Goal: Transaction & Acquisition: Purchase product/service

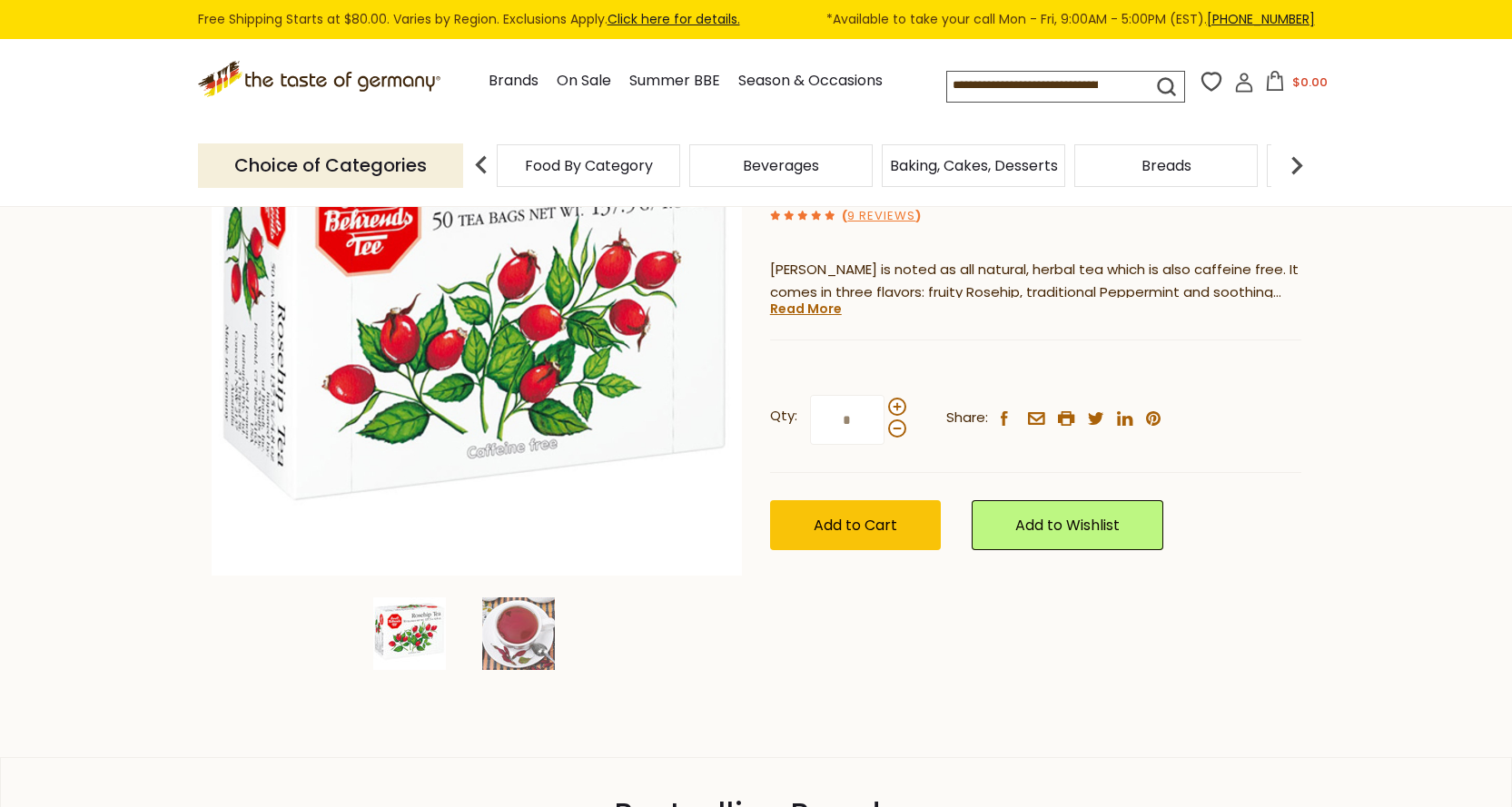
scroll to position [273, 0]
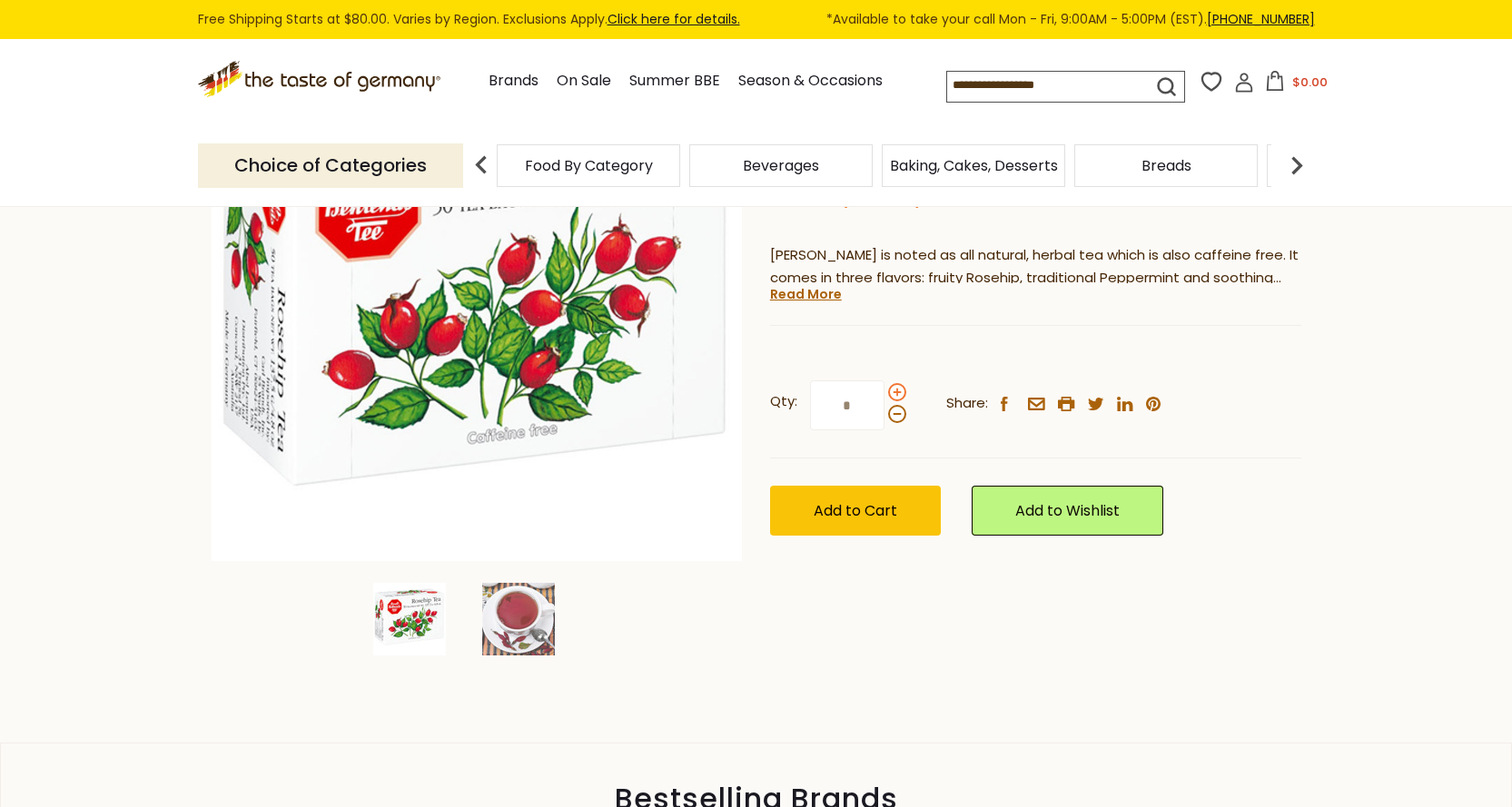
click at [897, 393] on span at bounding box center [897, 391] width 18 height 18
click at [885, 393] on input "*" at bounding box center [848, 404] width 75 height 50
click at [897, 393] on span at bounding box center [897, 391] width 18 height 18
click at [885, 393] on input "*" at bounding box center [848, 404] width 75 height 50
click at [897, 393] on span at bounding box center [897, 391] width 18 height 18
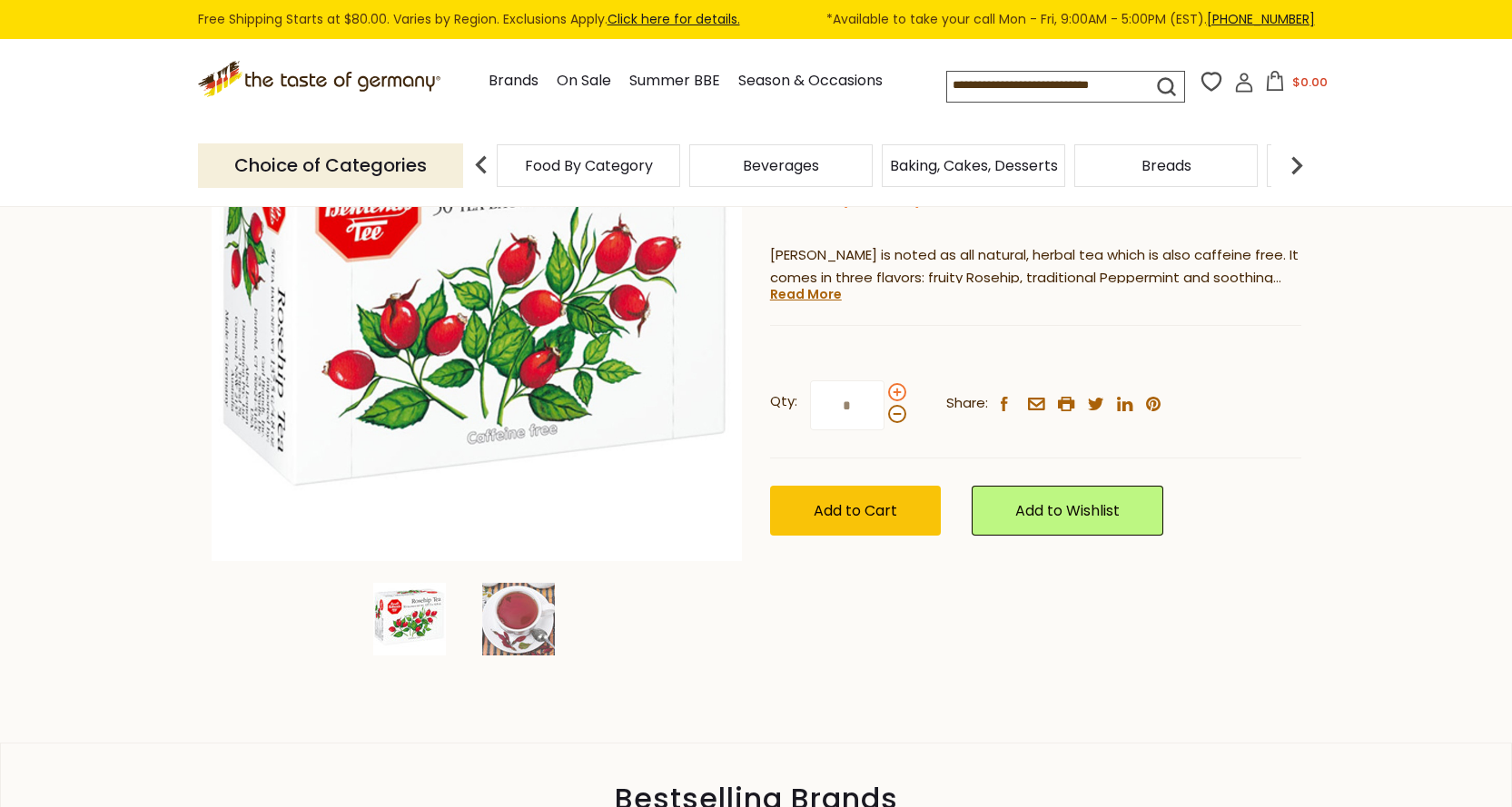
click at [885, 393] on input "*" at bounding box center [848, 404] width 75 height 50
click at [897, 393] on span at bounding box center [897, 391] width 18 height 18
click at [885, 393] on input "*" at bounding box center [848, 404] width 75 height 50
click at [897, 393] on span at bounding box center [897, 391] width 18 height 18
click at [885, 393] on input "*" at bounding box center [848, 404] width 75 height 50
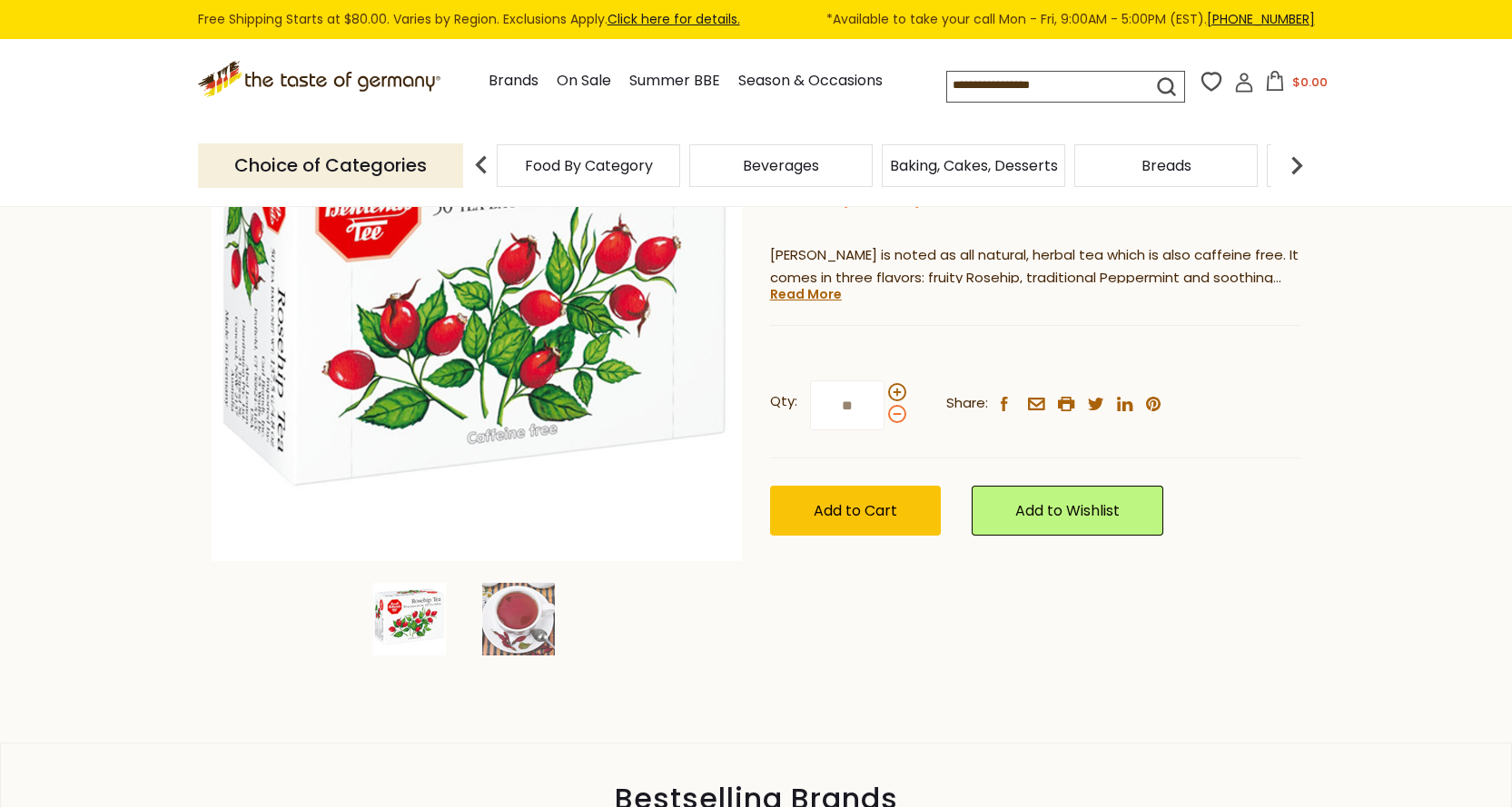
click at [893, 417] on span at bounding box center [897, 414] width 18 height 18
click at [885, 417] on input "**" at bounding box center [848, 404] width 75 height 50
click at [894, 395] on span at bounding box center [897, 391] width 18 height 18
click at [885, 395] on input "*" at bounding box center [848, 404] width 75 height 50
type input "**"
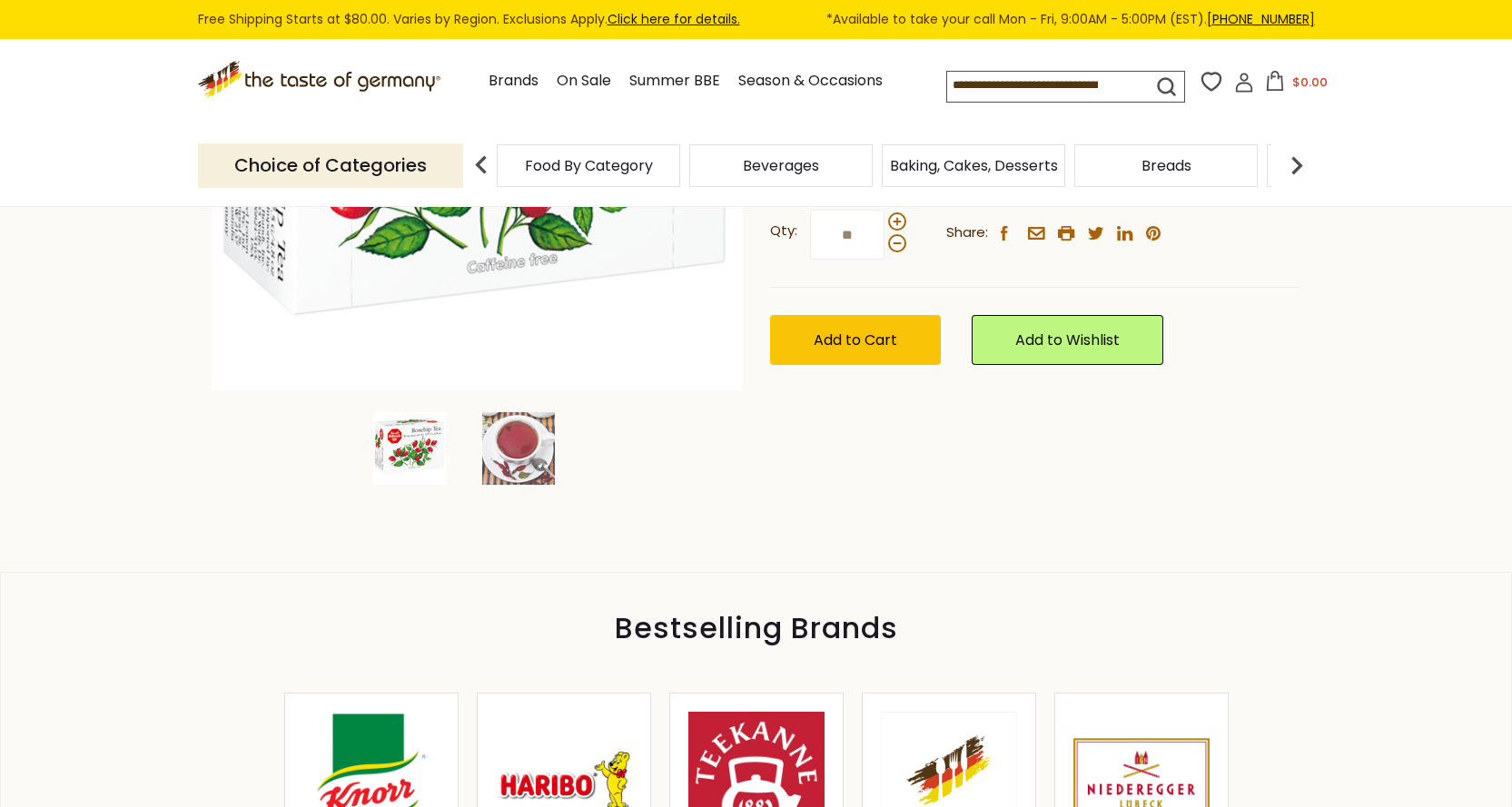
scroll to position [454, 0]
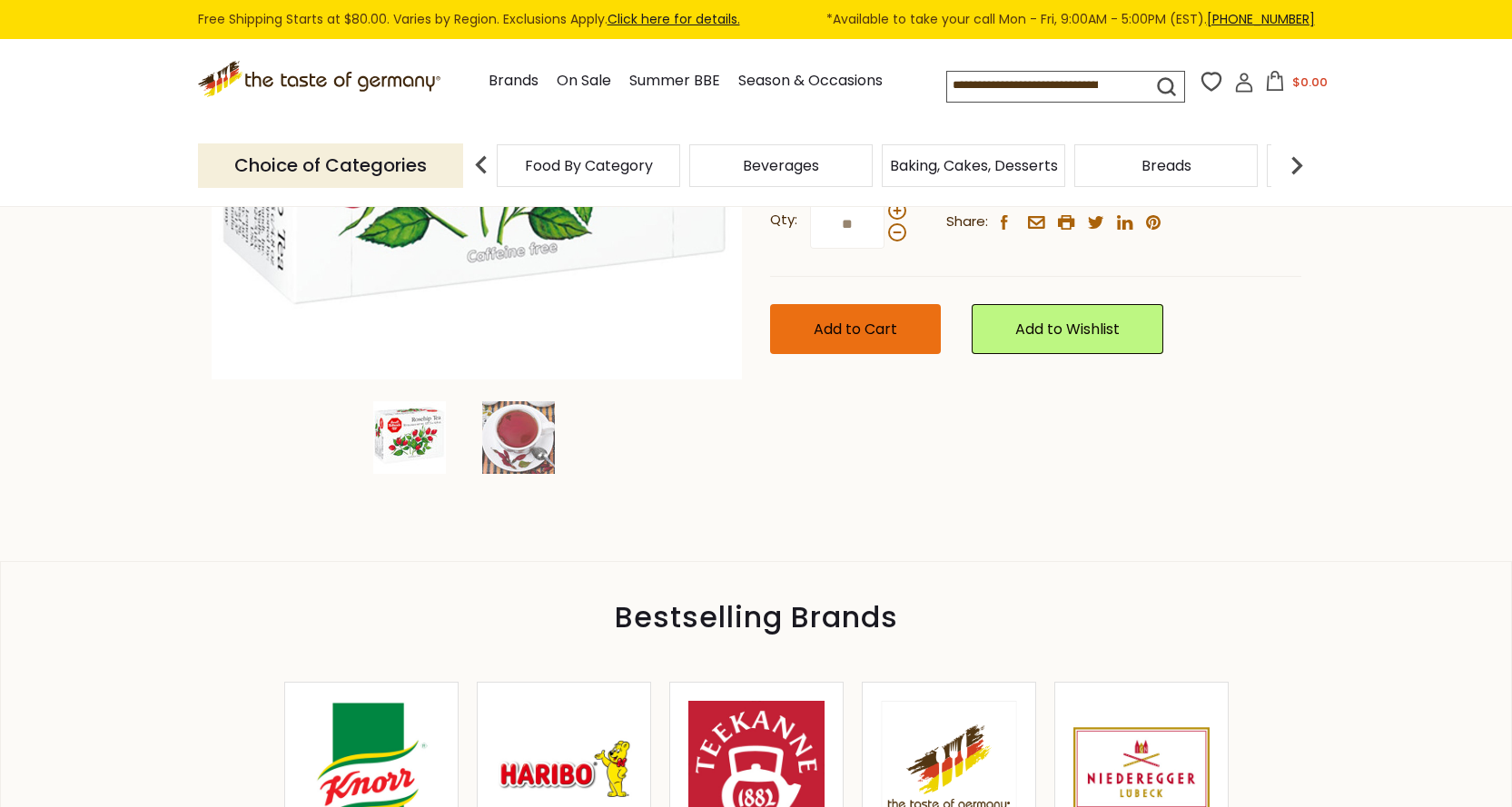
click at [828, 334] on span "Add to Cart" at bounding box center [855, 329] width 83 height 21
click at [806, 84] on link "Season & Occasions" at bounding box center [810, 81] width 145 height 24
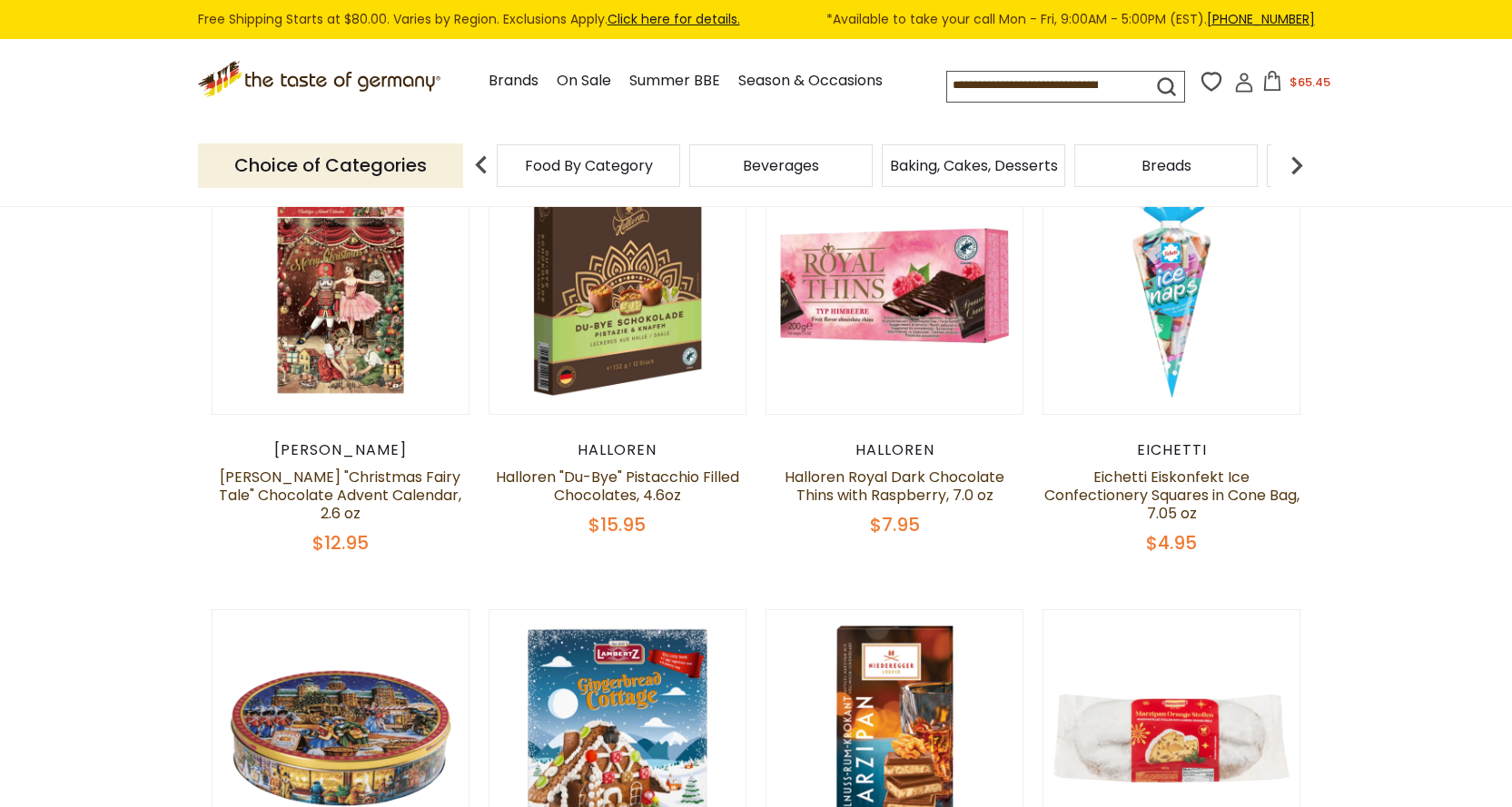
scroll to position [727, 0]
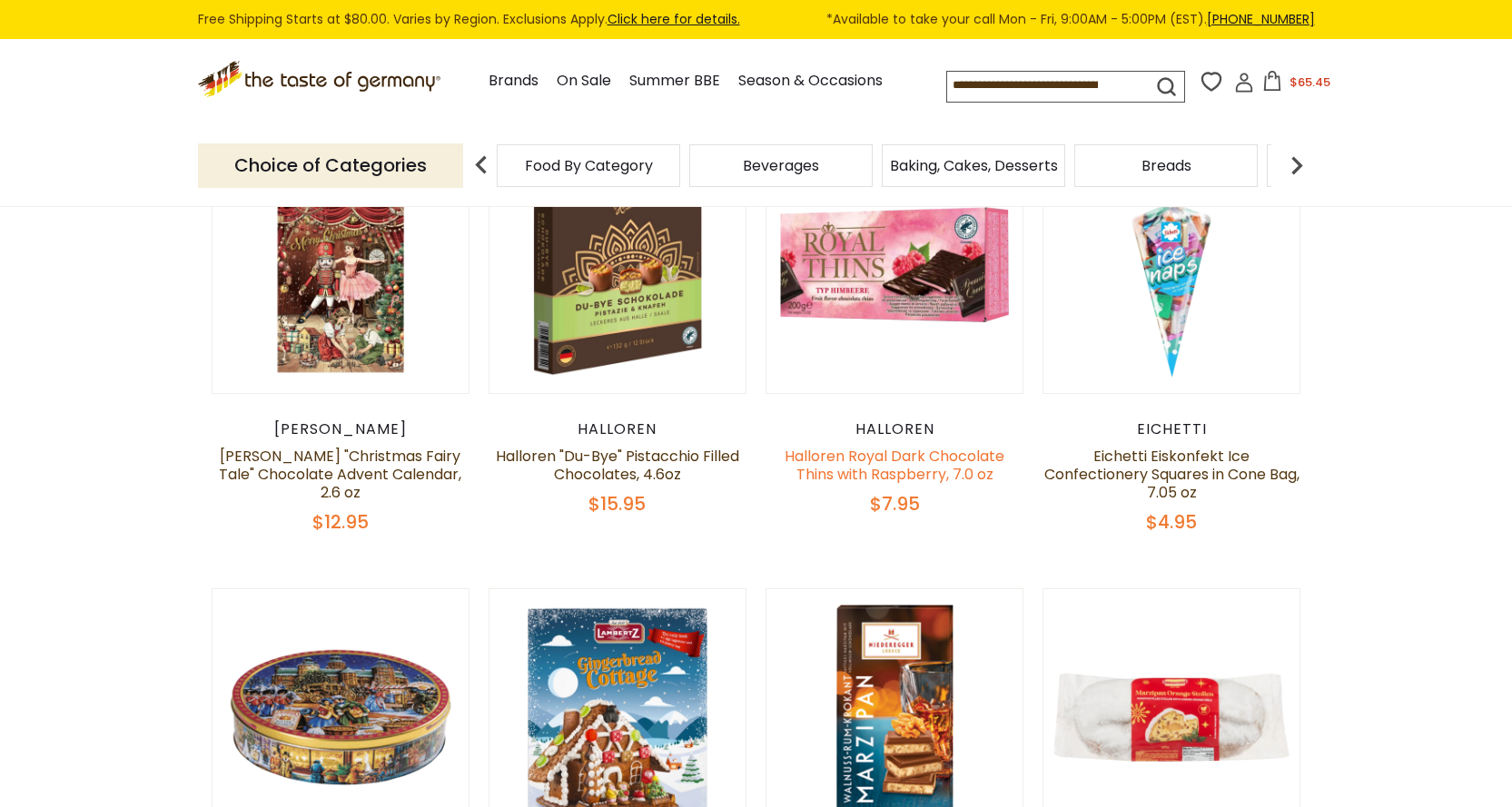
click at [906, 446] on link "Halloren Royal Dark Chocolate Thins with Raspberry, 7.0 oz" at bounding box center [894, 465] width 220 height 39
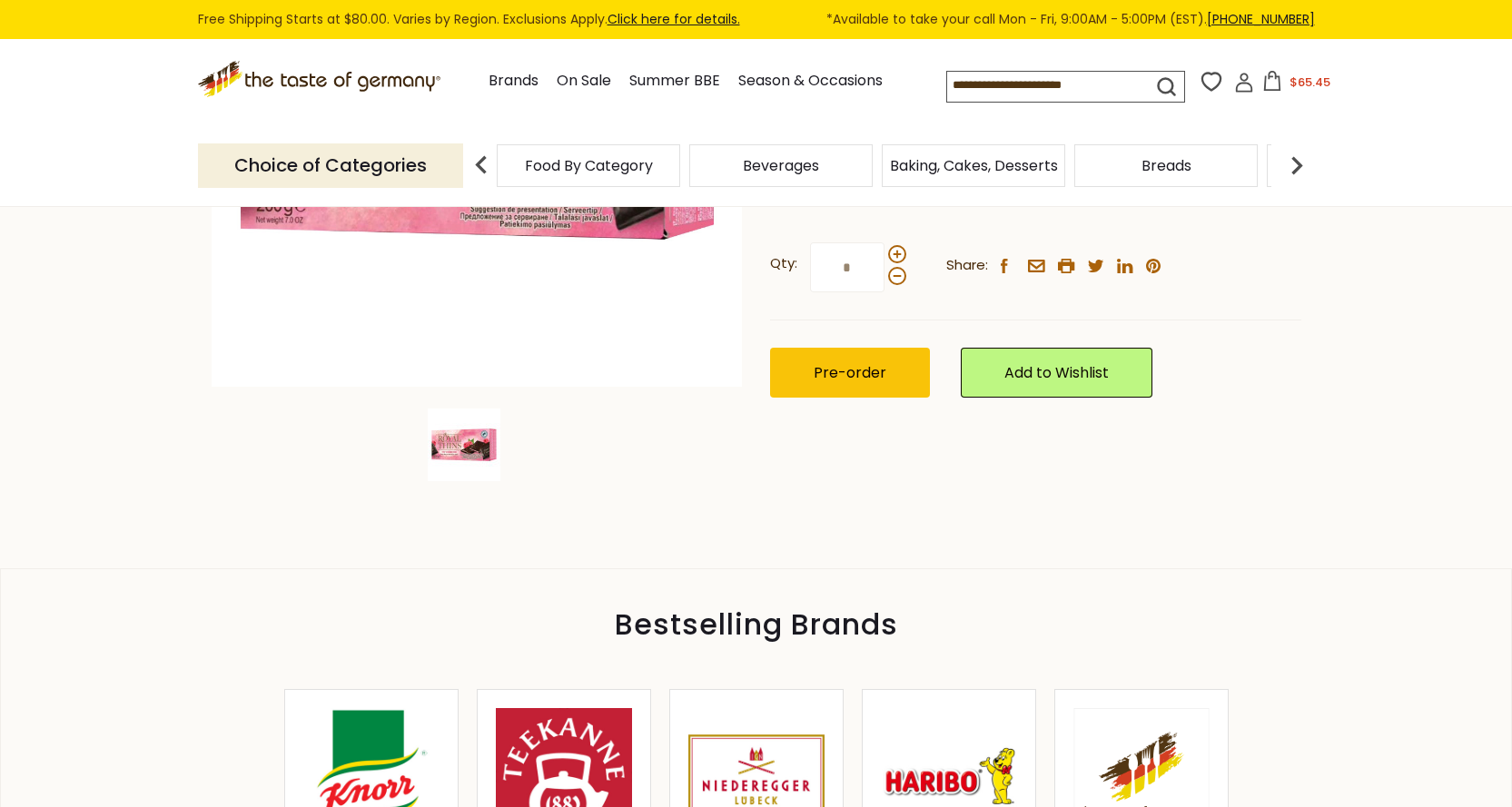
scroll to position [454, 0]
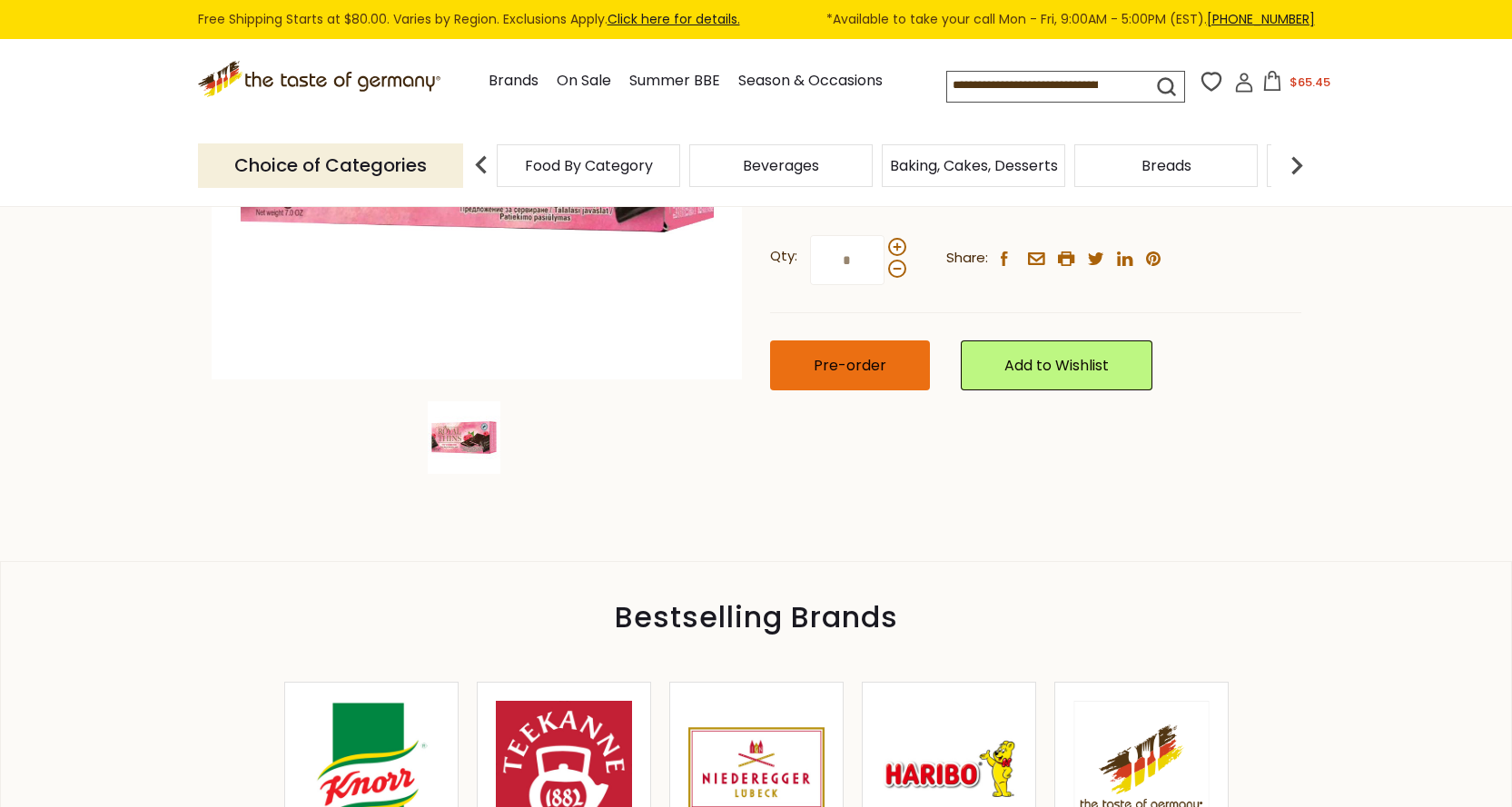
click at [847, 364] on span "Pre-order" at bounding box center [850, 365] width 73 height 21
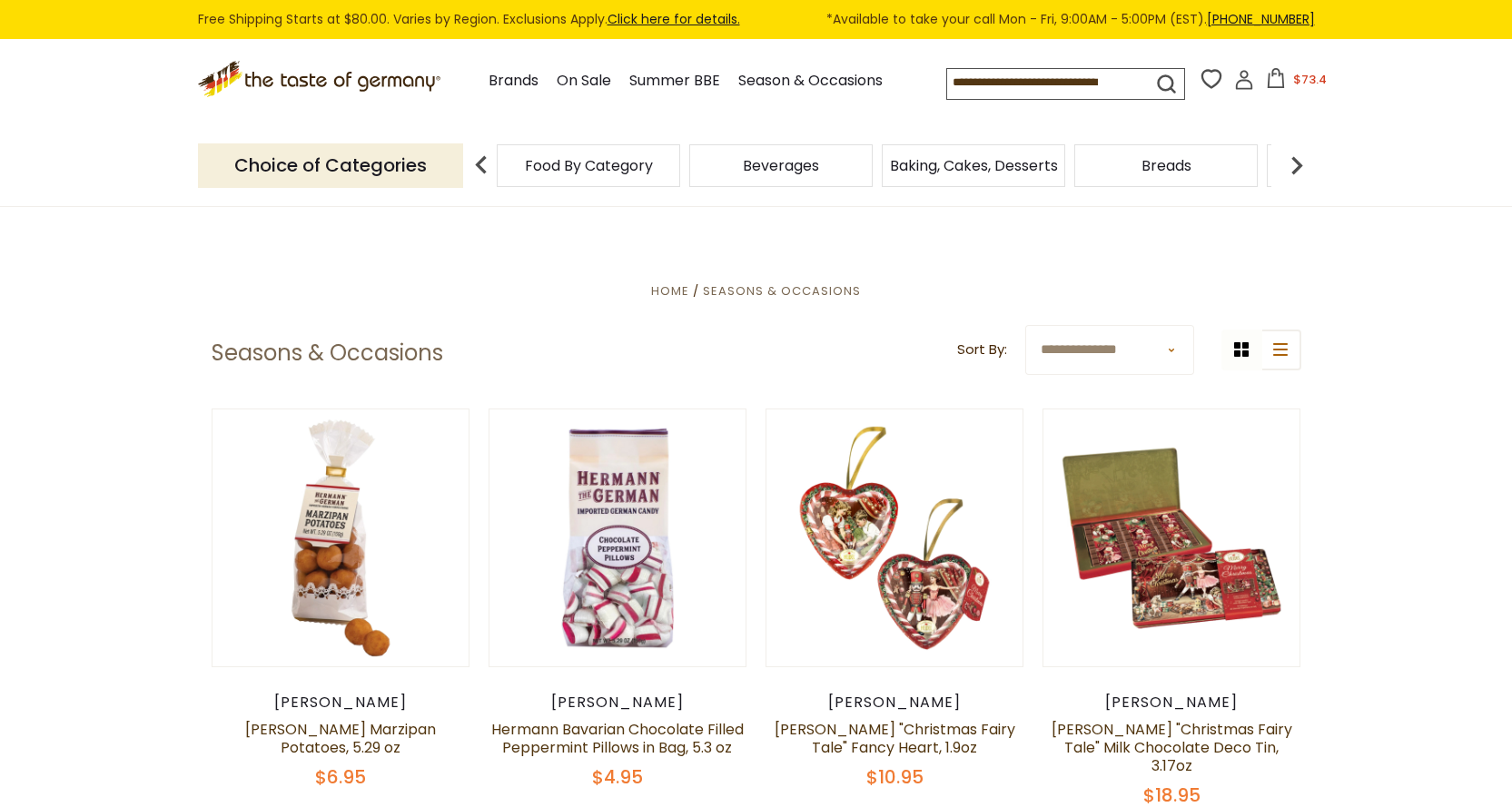
click at [680, 177] on div "Baking, Cakes, Desserts" at bounding box center [589, 166] width 183 height 43
click at [407, 76] on icon ".st0{fill:#EDD300;} .st1{fill:#D33E21;}" at bounding box center [321, 79] width 246 height 37
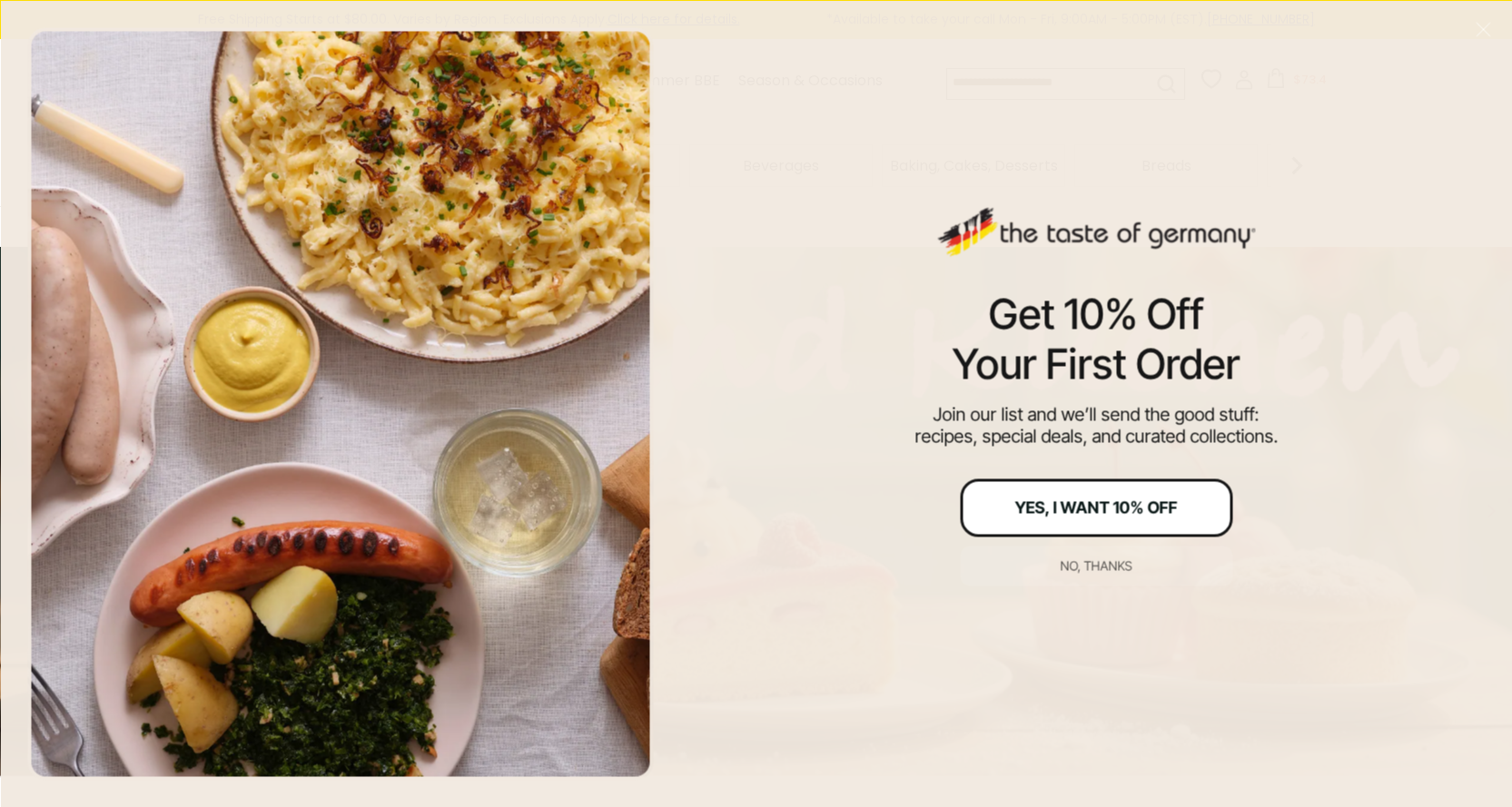
click at [1120, 500] on div "Yes, I Want 10% Off" at bounding box center [1097, 507] width 163 height 16
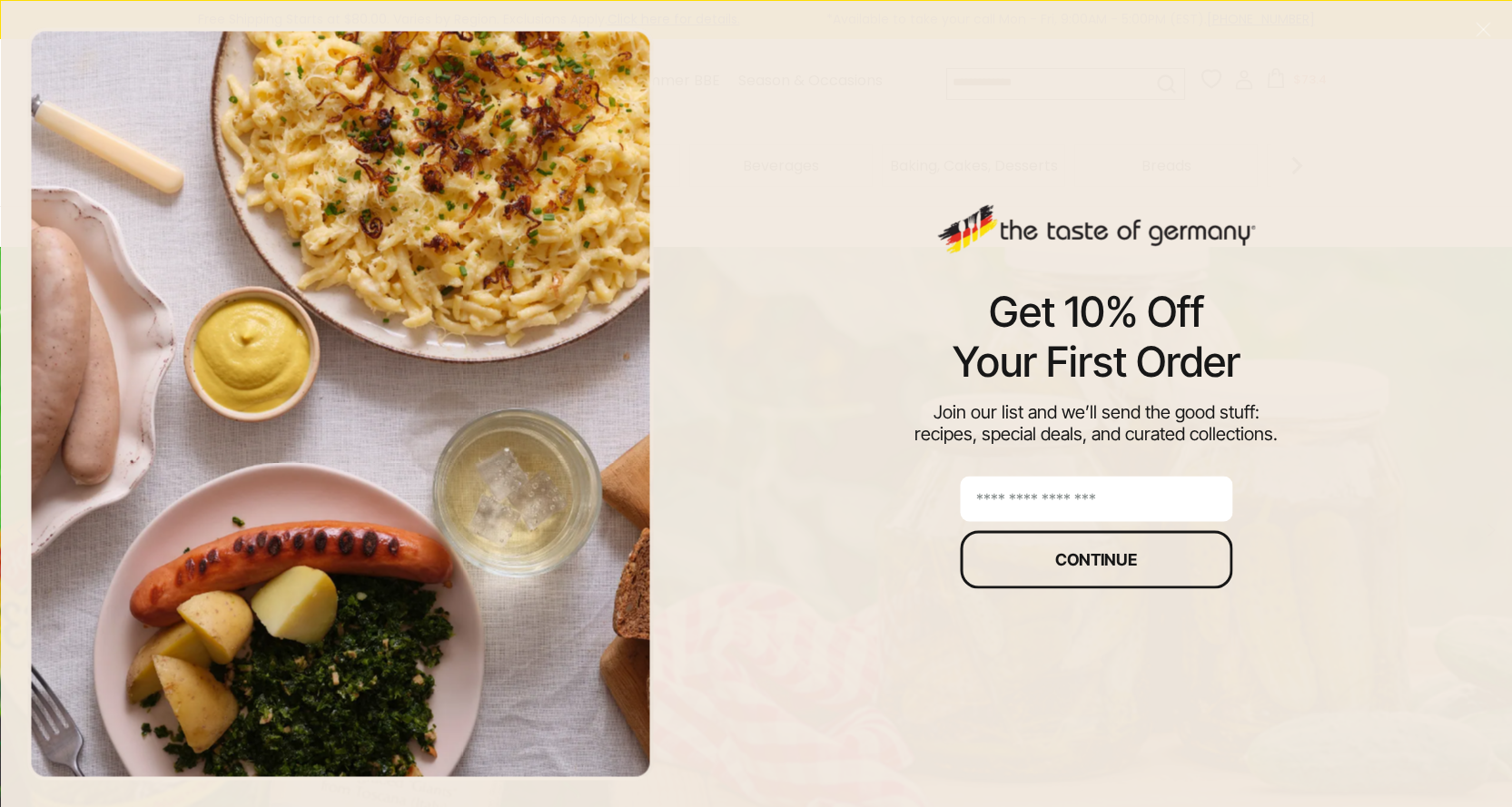
click at [380, 194] on div at bounding box center [340, 404] width 626 height 753
click at [1050, 225] on img at bounding box center [1096, 230] width 318 height 50
drag, startPoint x: 826, startPoint y: 471, endPoint x: 988, endPoint y: 408, distance: 173.8
click at [988, 408] on div "Get 10% Off Your First Order Join our list and we’ll send the good stuff: recip…" at bounding box center [1096, 404] width 832 height 807
click at [1004, 227] on img at bounding box center [1096, 230] width 318 height 50
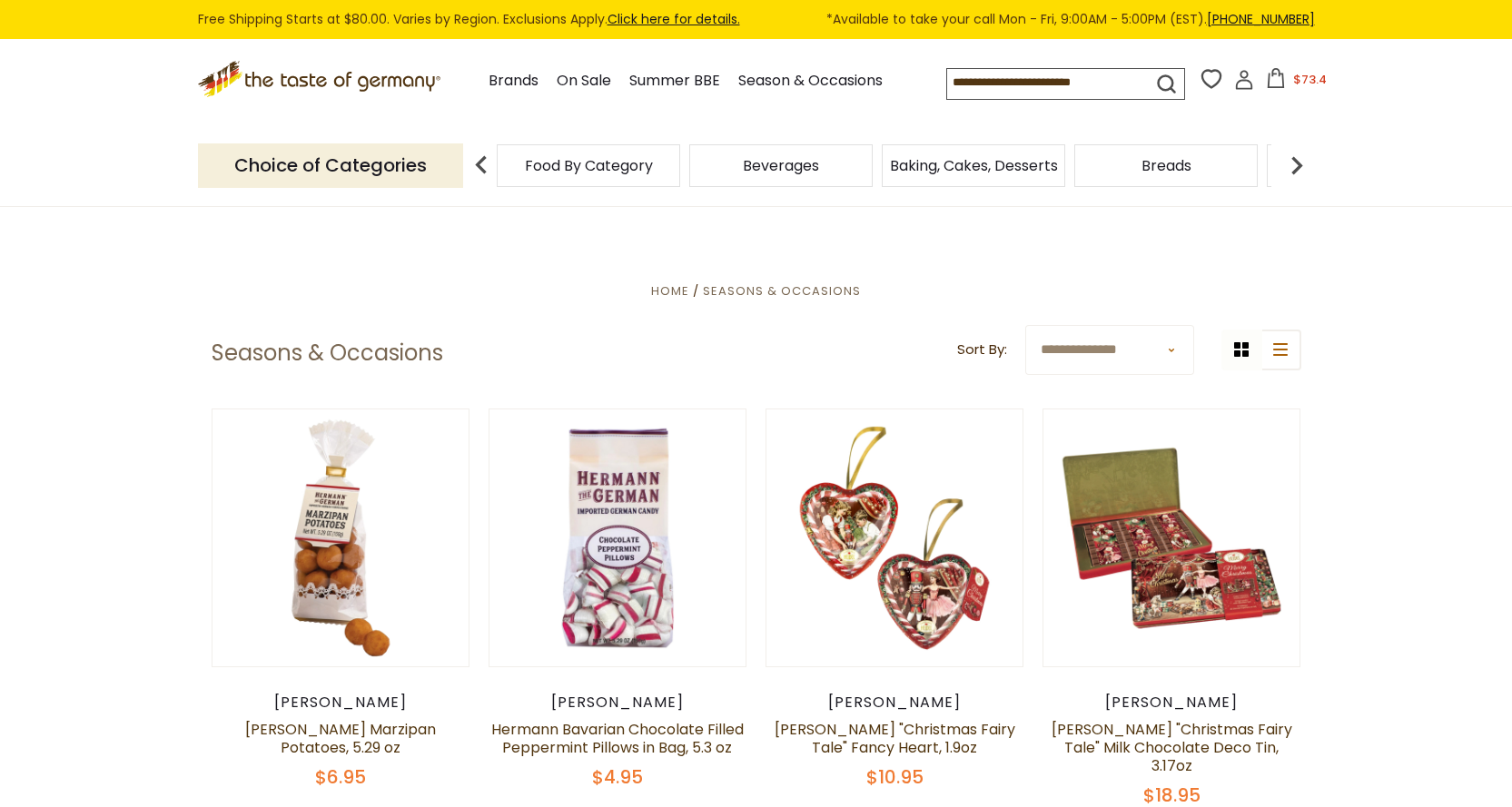
click at [356, 81] on icon ".st0{fill:#EDD300;} .st1{fill:#D33E21;}" at bounding box center [321, 79] width 246 height 37
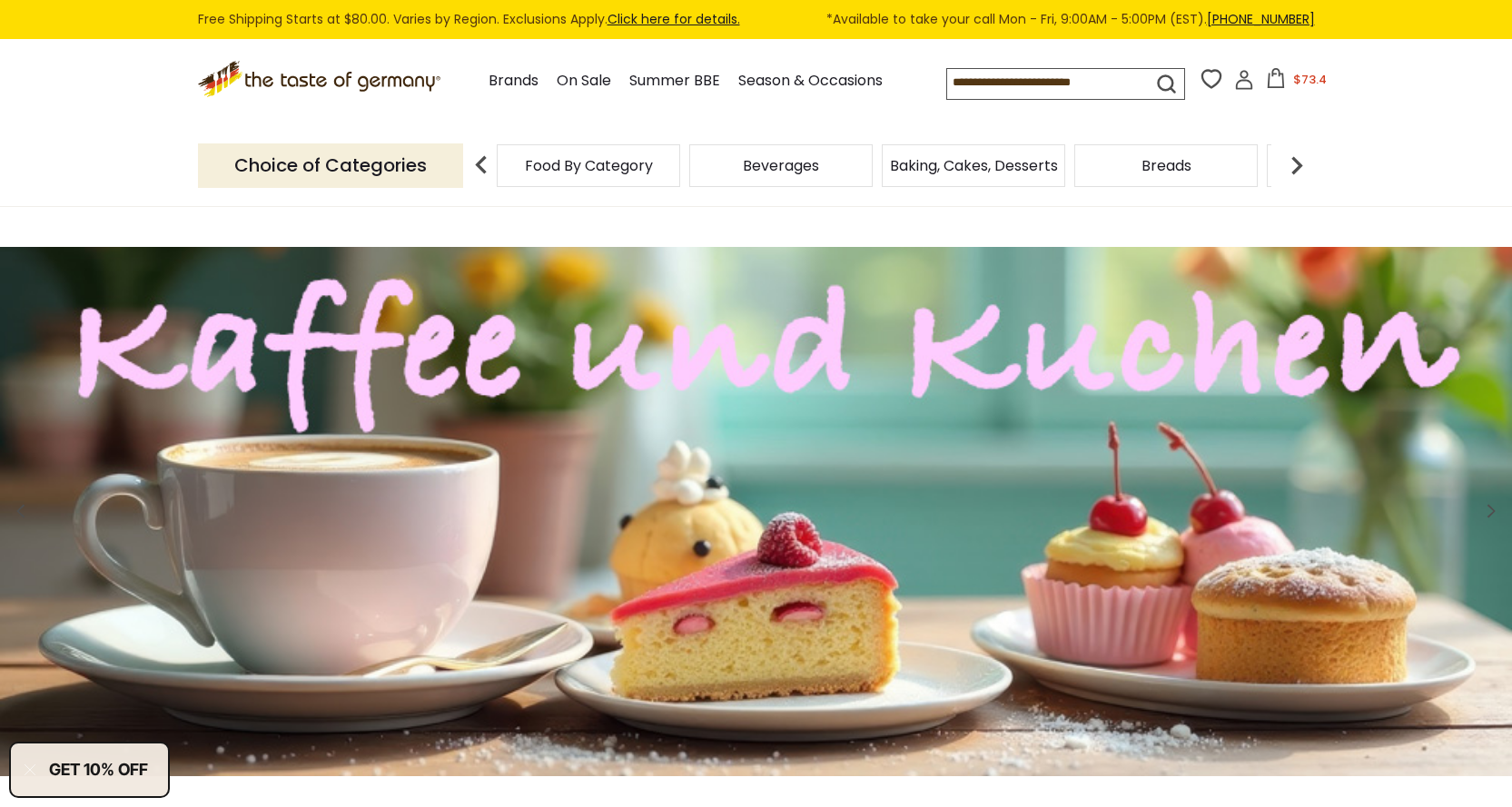
click at [546, 165] on span "Food By Category" at bounding box center [589, 165] width 128 height 14
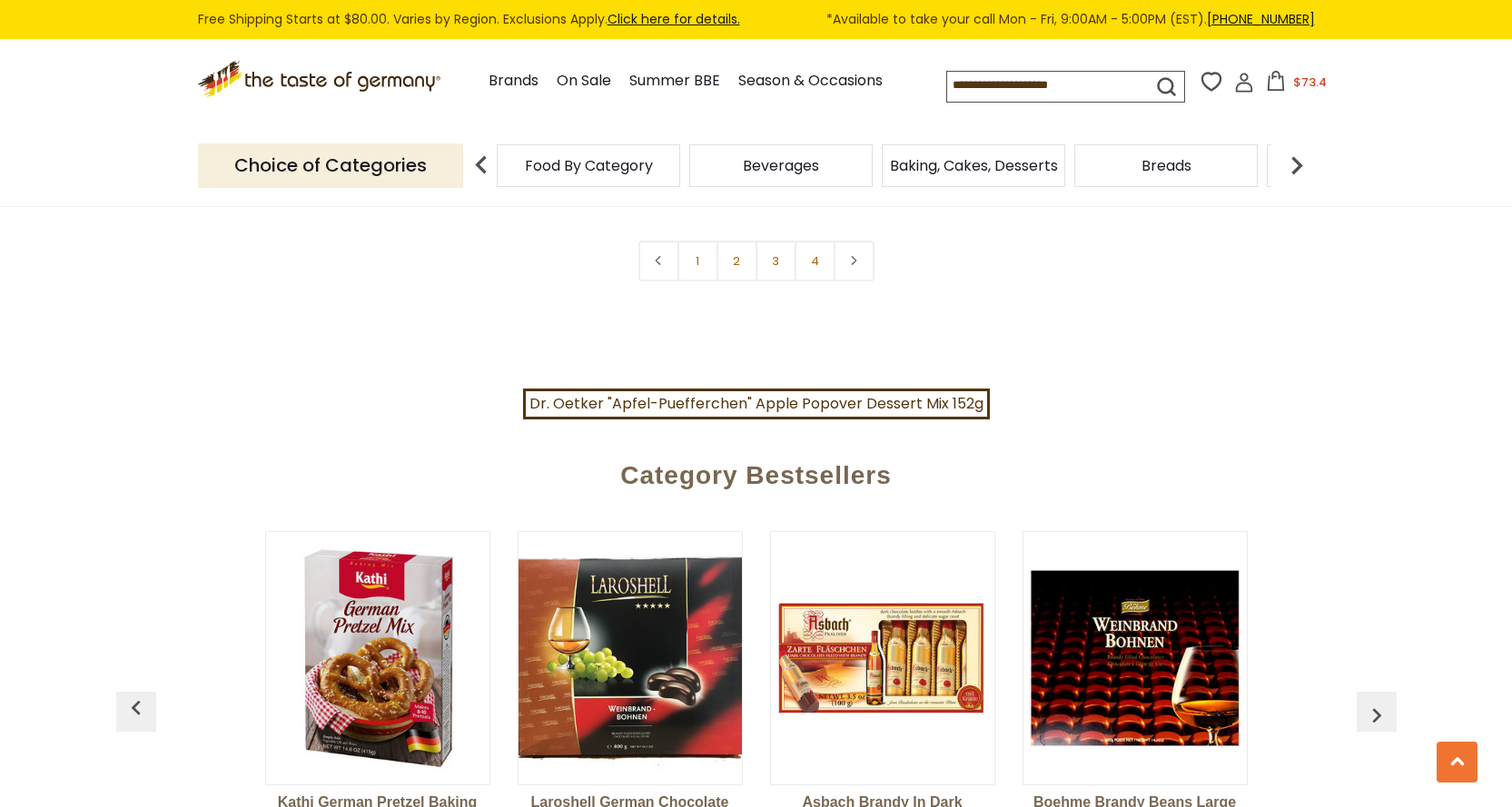
scroll to position [4267, 0]
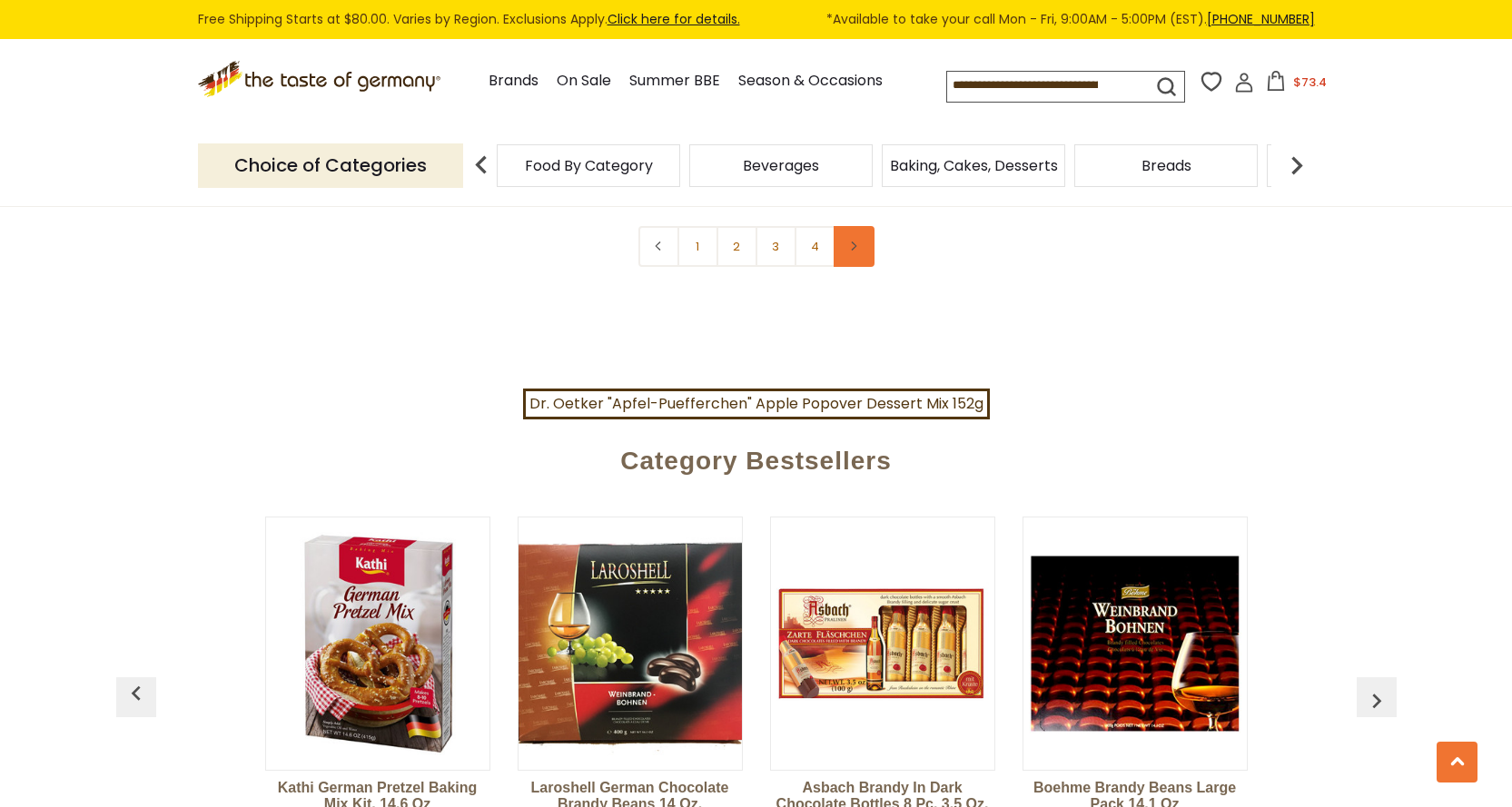
click at [849, 242] on icon at bounding box center [854, 247] width 11 height 9
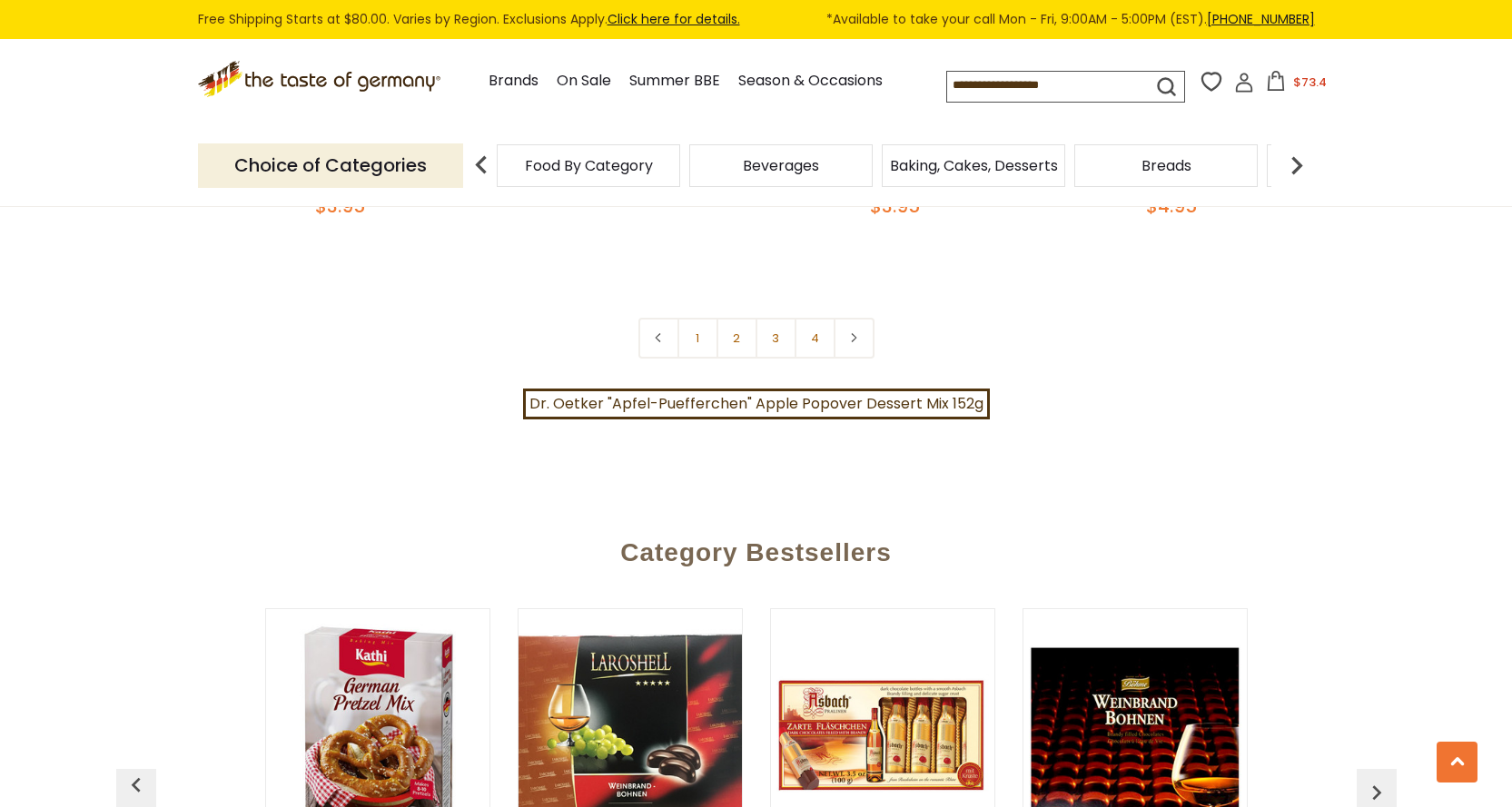
scroll to position [4176, 0]
click at [855, 323] on link at bounding box center [854, 337] width 41 height 41
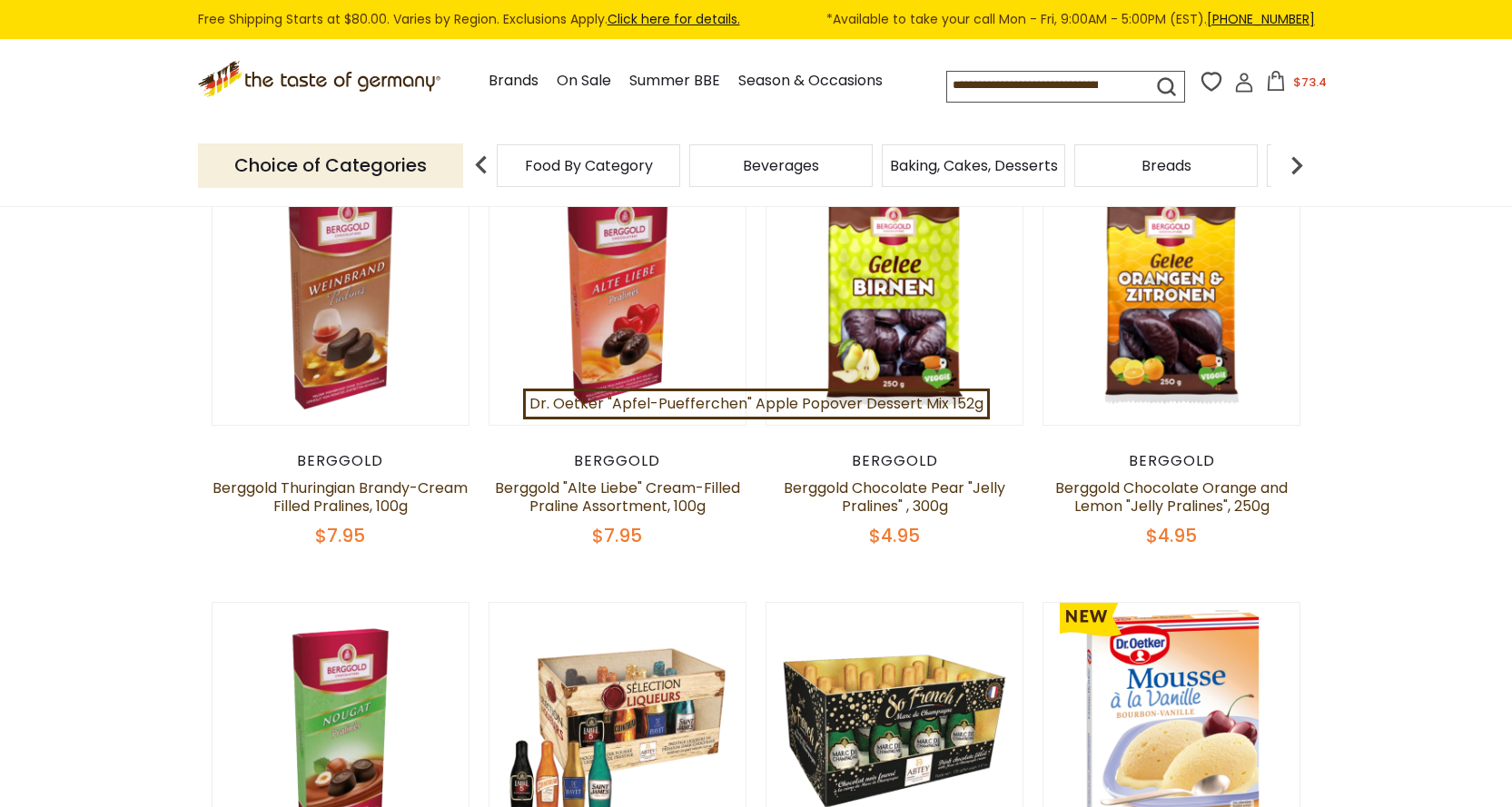
scroll to position [727, 0]
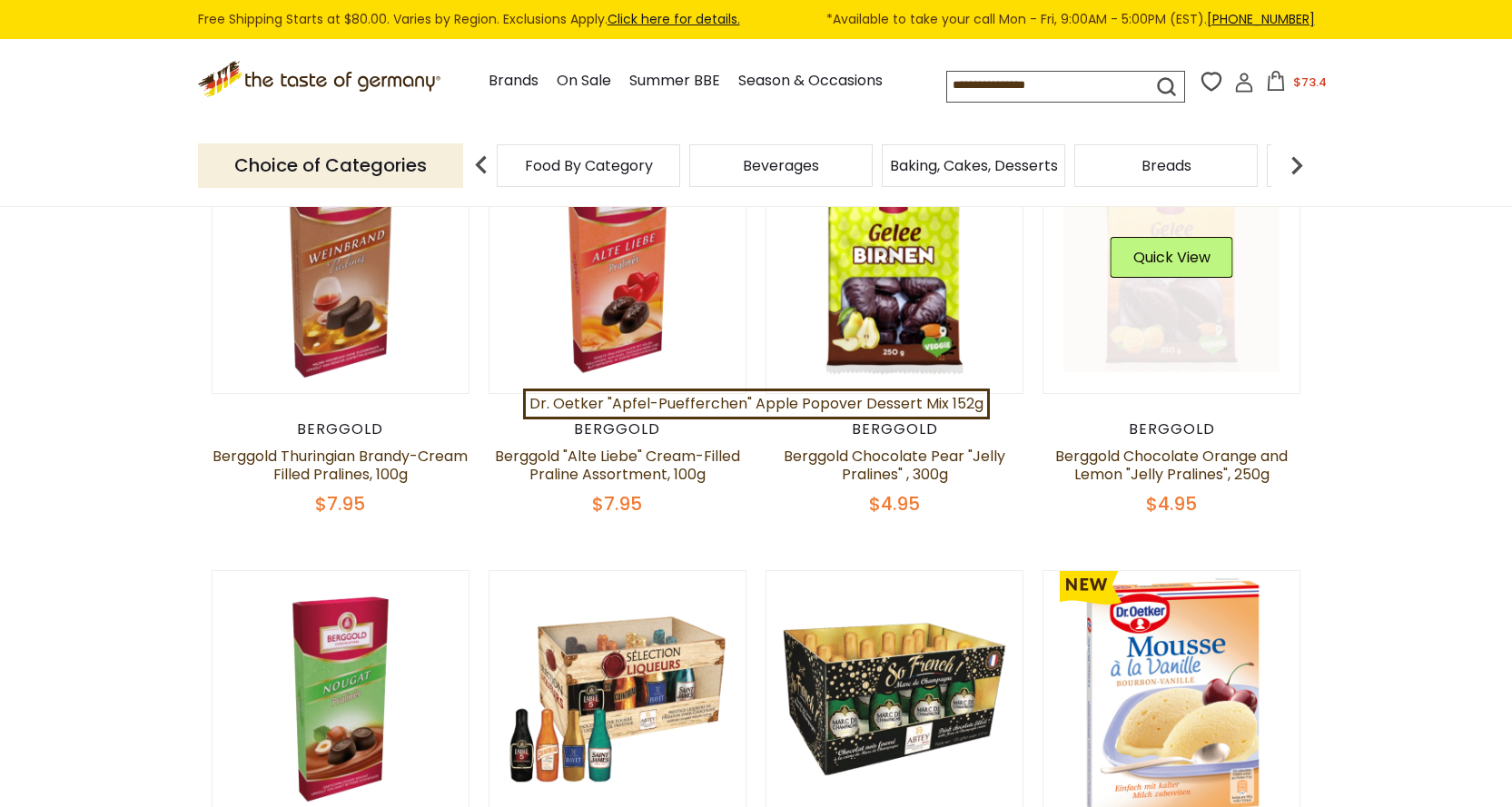
click at [1188, 329] on link at bounding box center [1171, 264] width 216 height 216
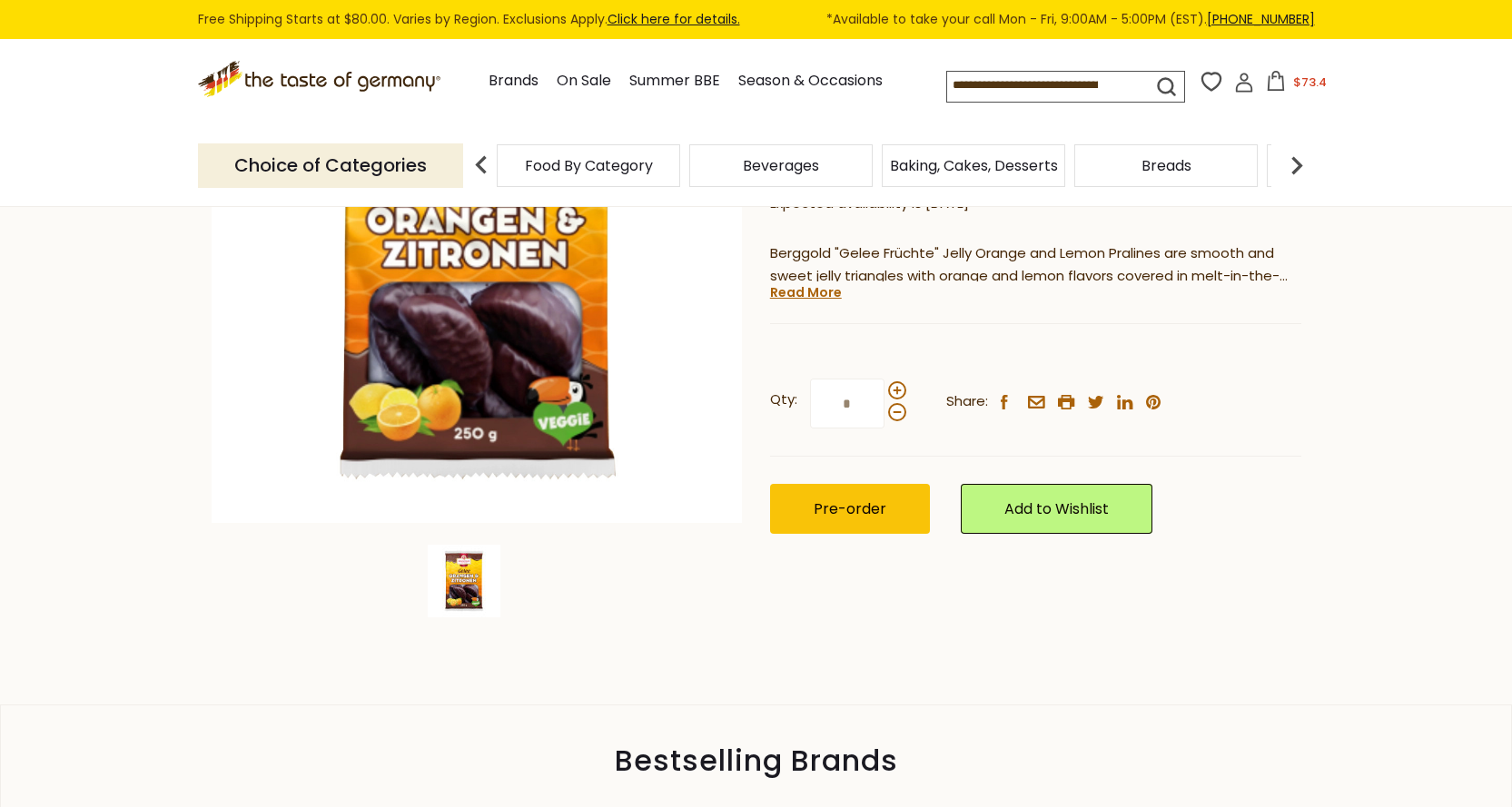
scroll to position [273, 0]
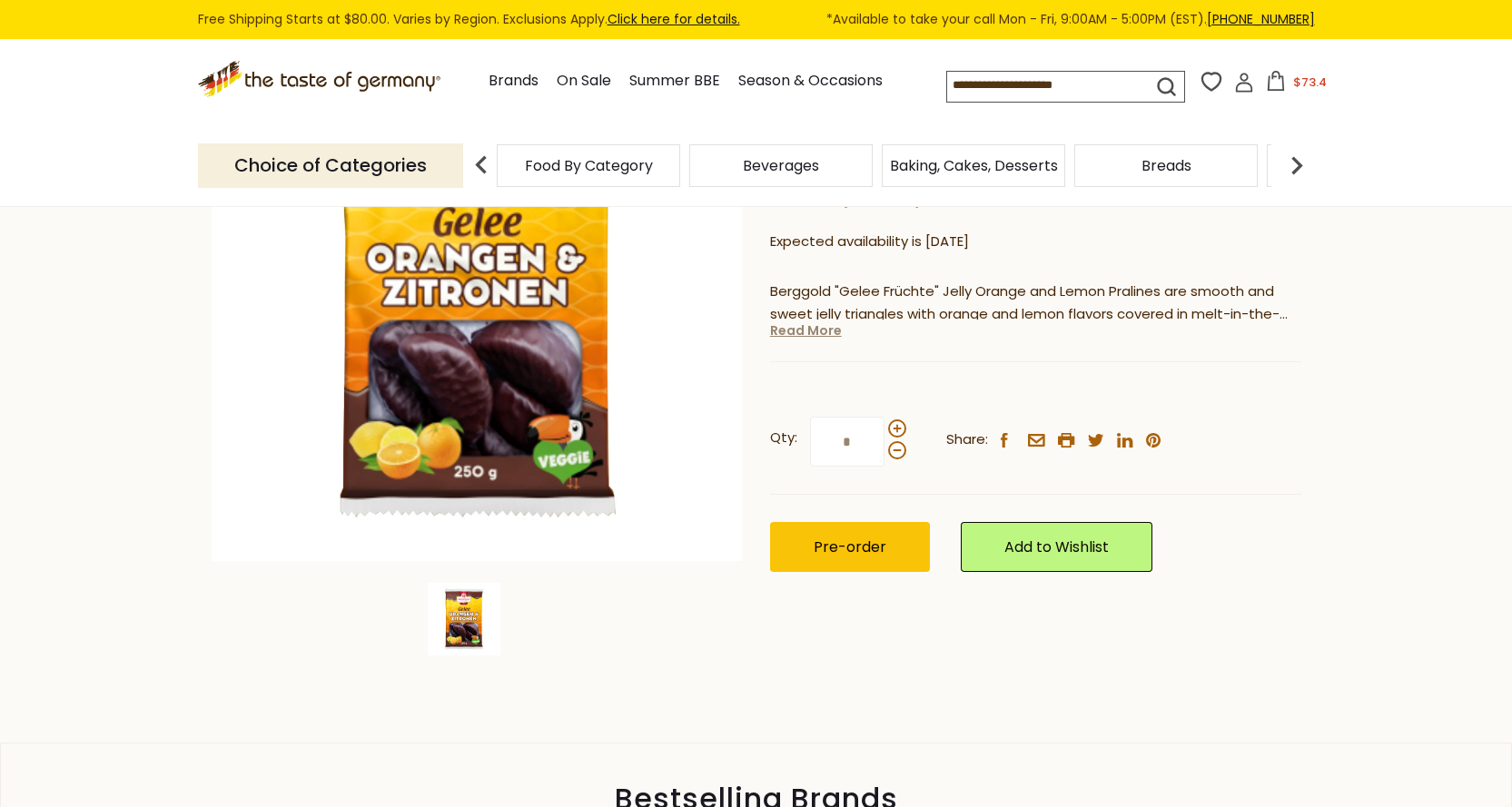
click at [806, 334] on link "Read More" at bounding box center [806, 330] width 72 height 18
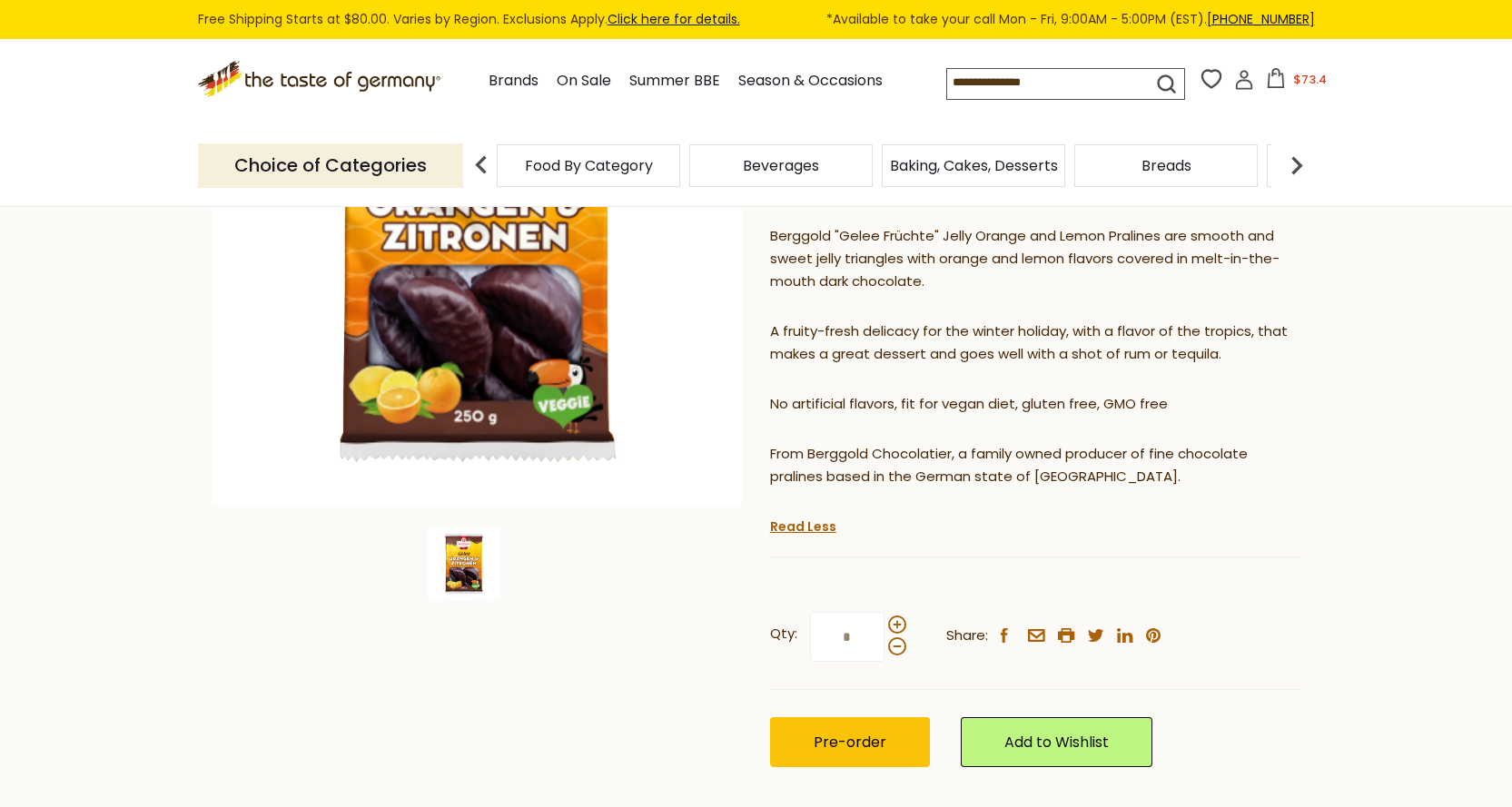
scroll to position [0, 0]
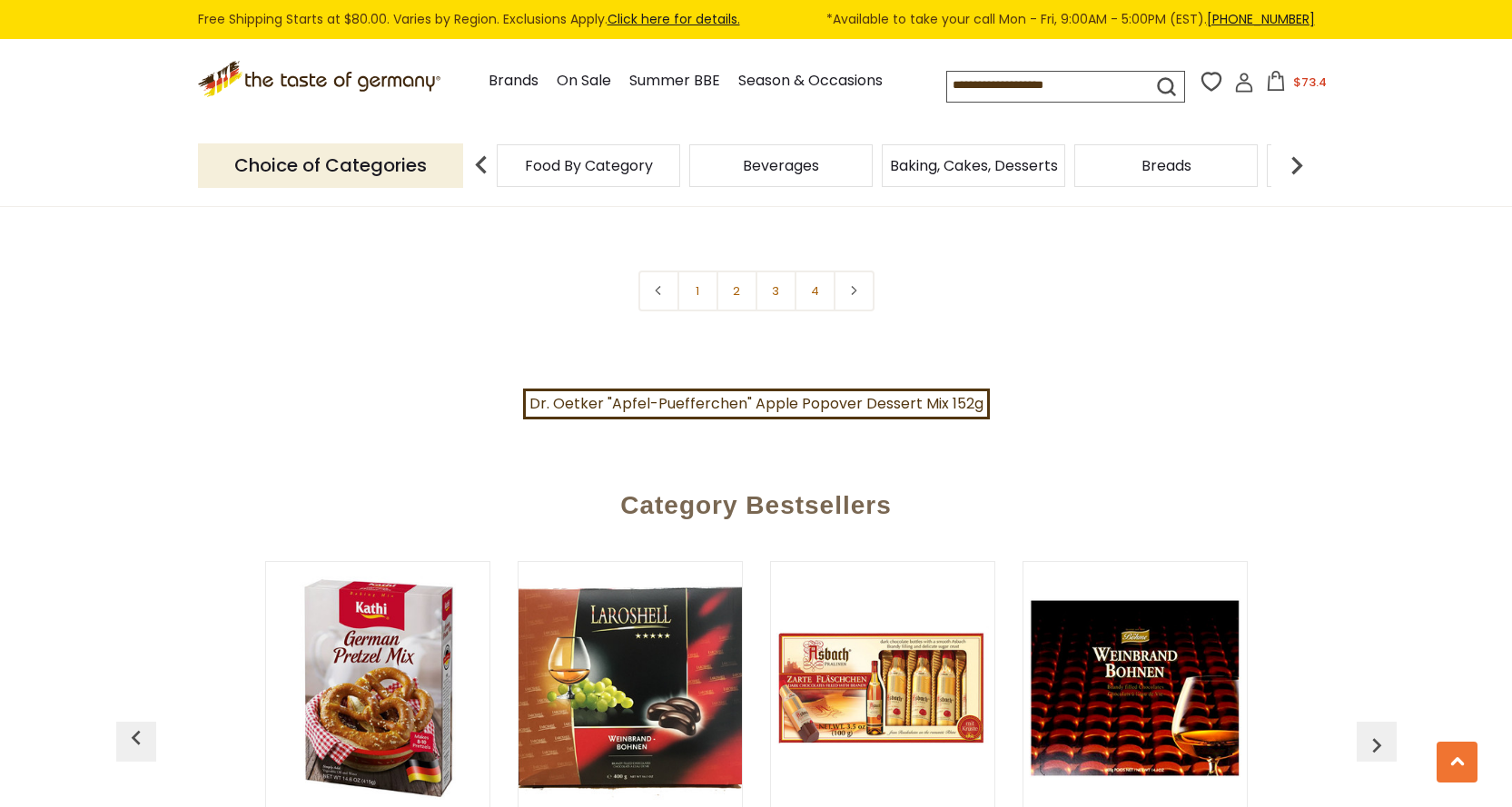
scroll to position [4267, 0]
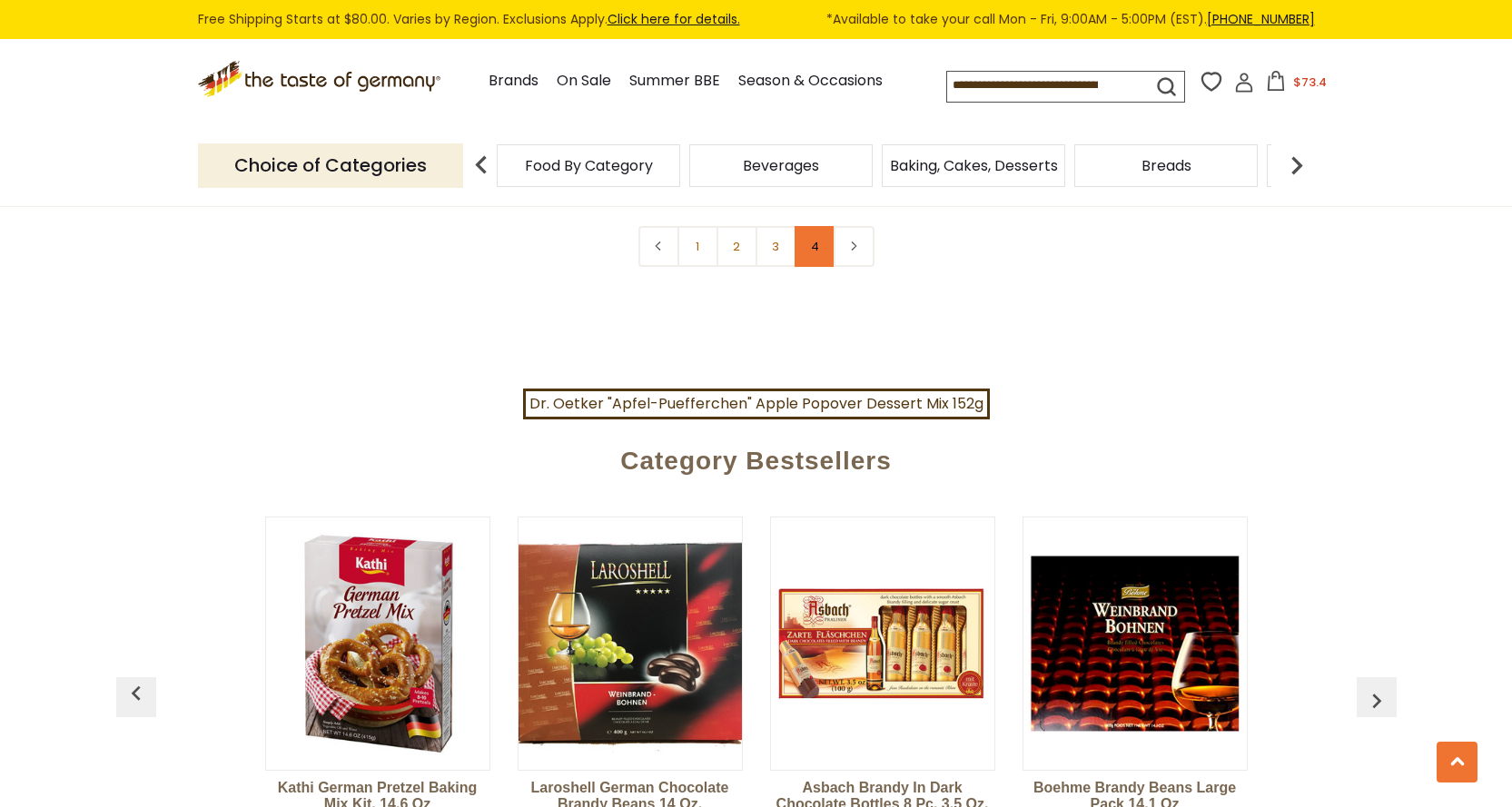
click at [811, 233] on link "4" at bounding box center [816, 247] width 41 height 41
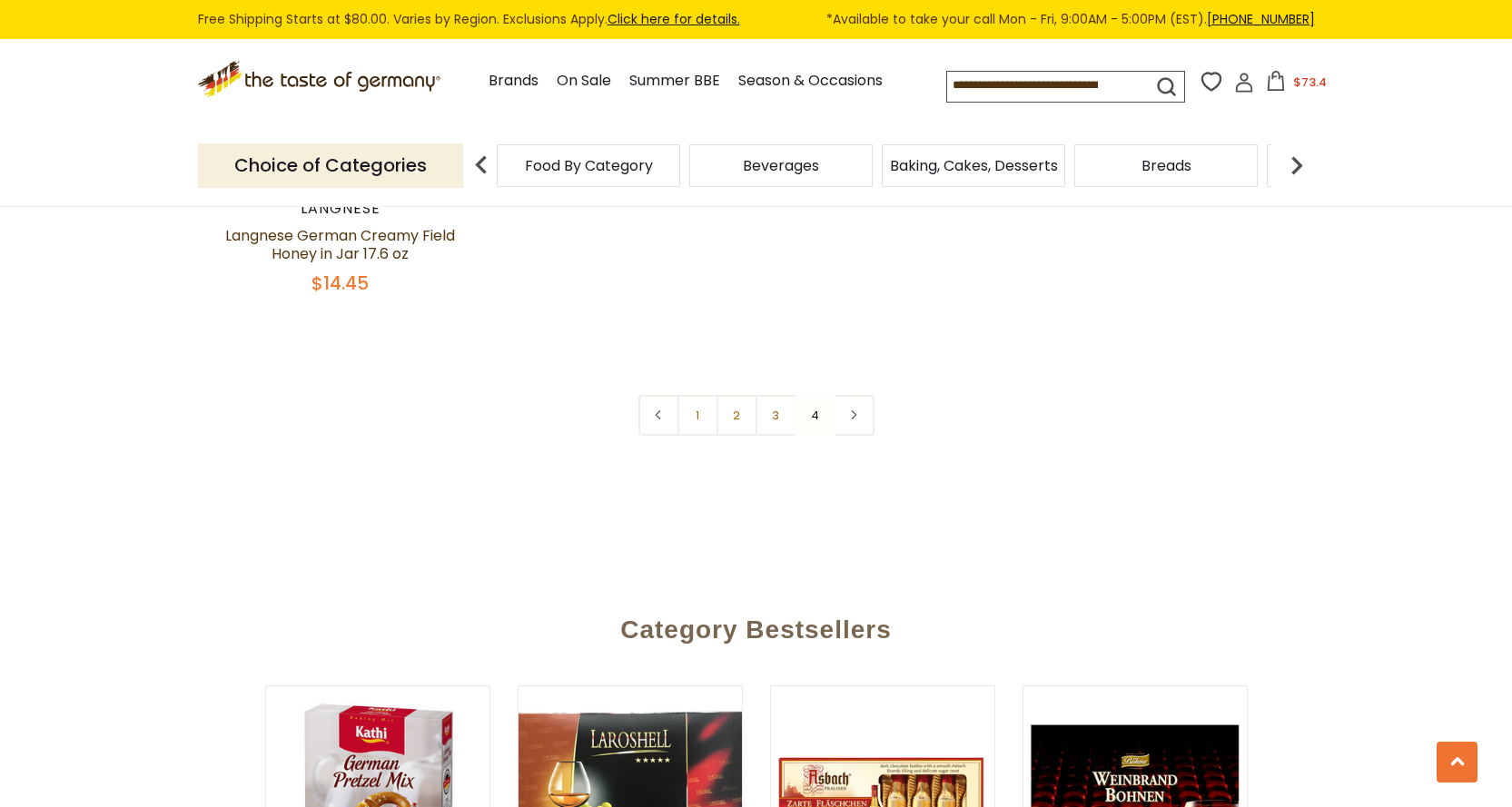
scroll to position [2724, 0]
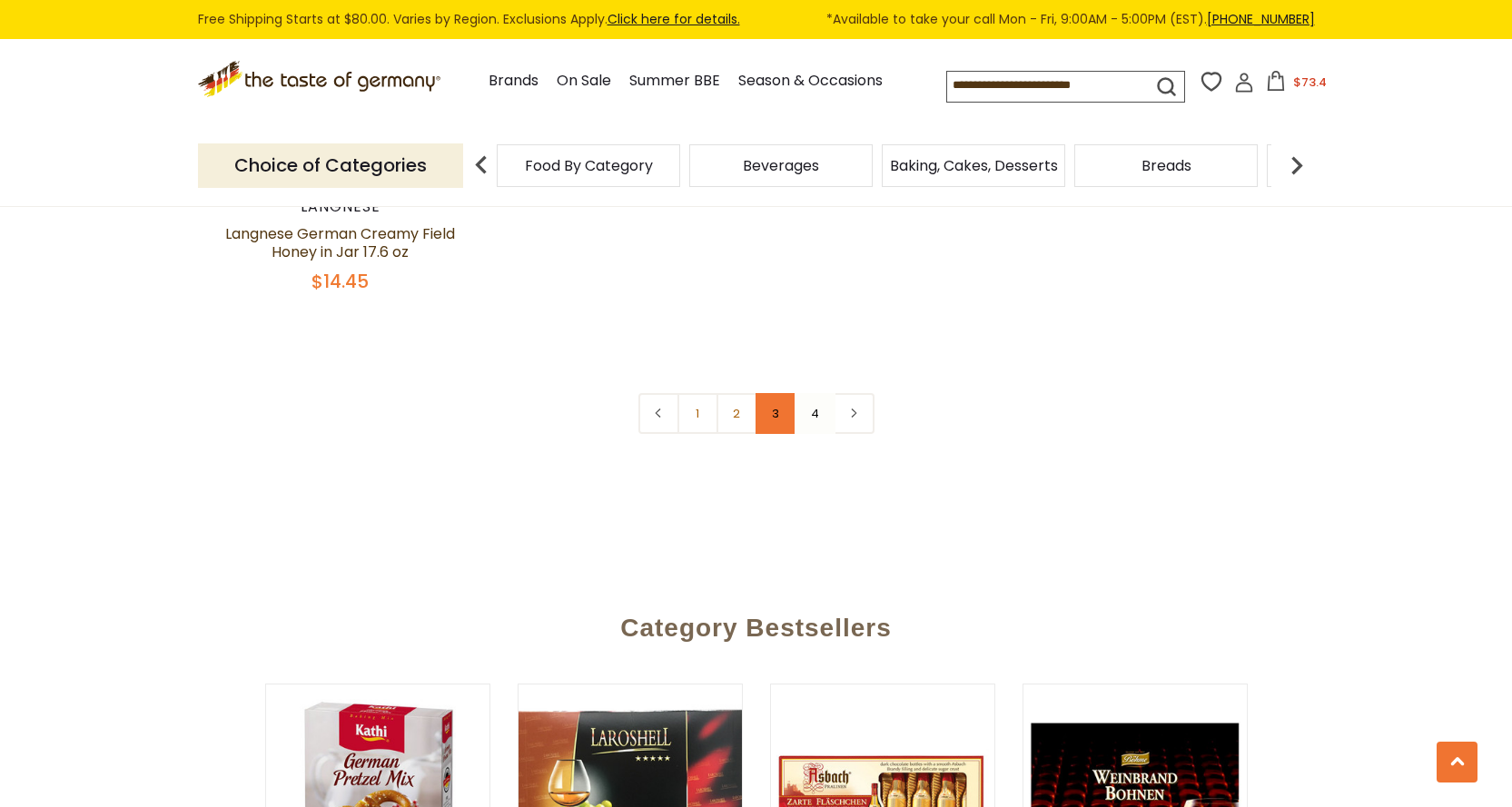
click at [775, 403] on link "3" at bounding box center [777, 414] width 41 height 41
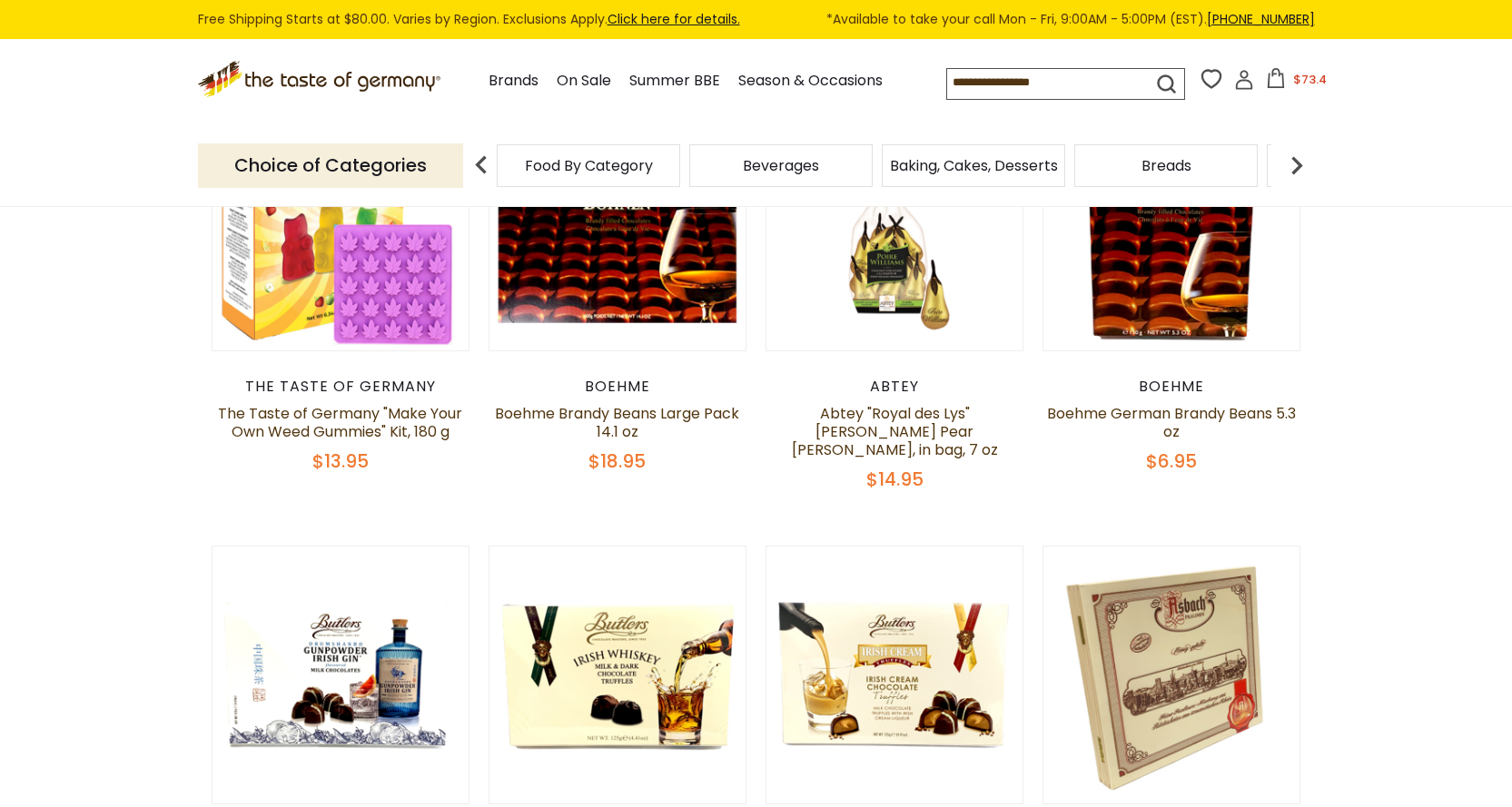
scroll to position [0, 0]
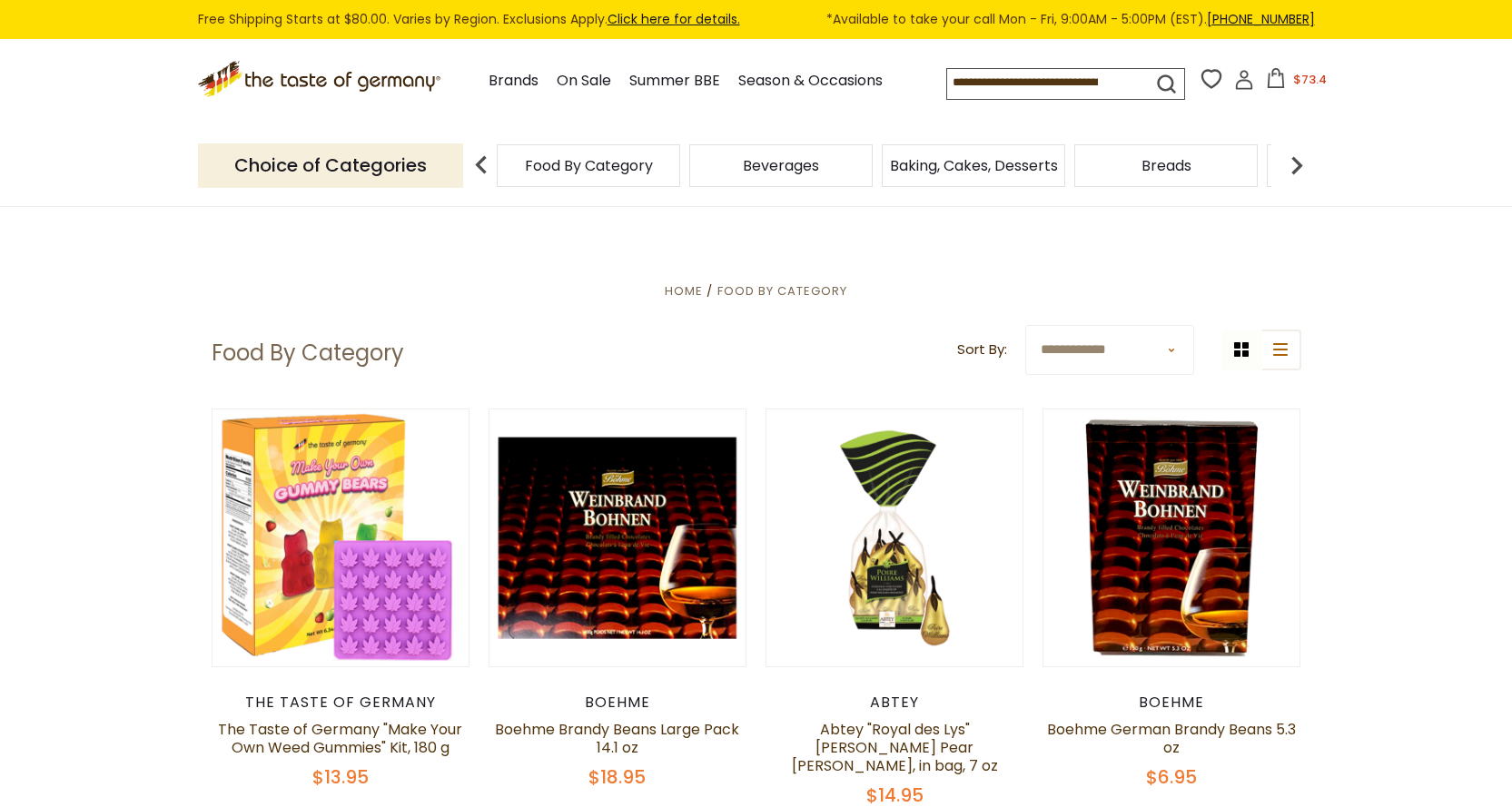
click at [914, 173] on span "Baking, Cakes, Desserts" at bounding box center [975, 165] width 168 height 14
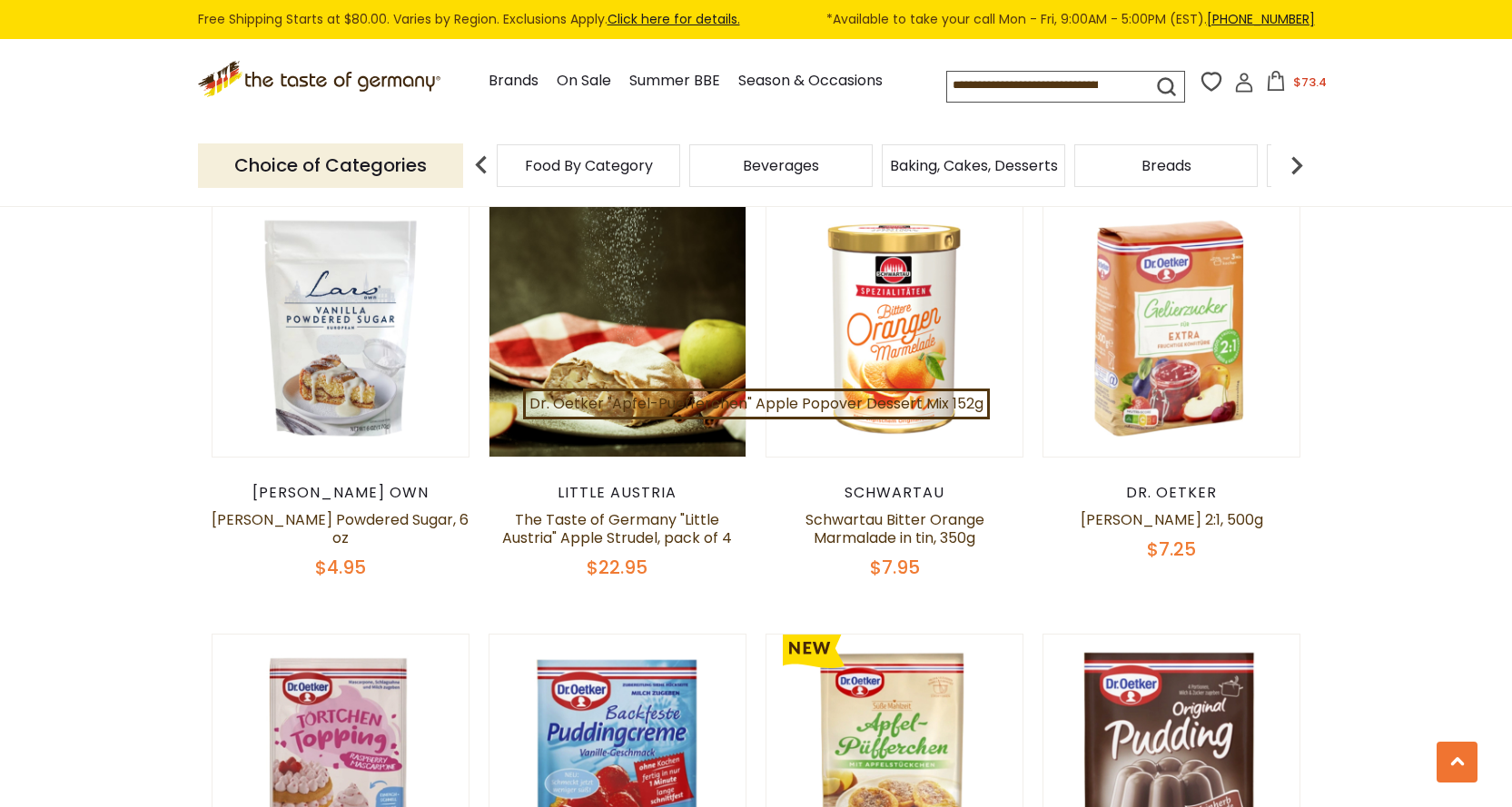
scroll to position [3359, 0]
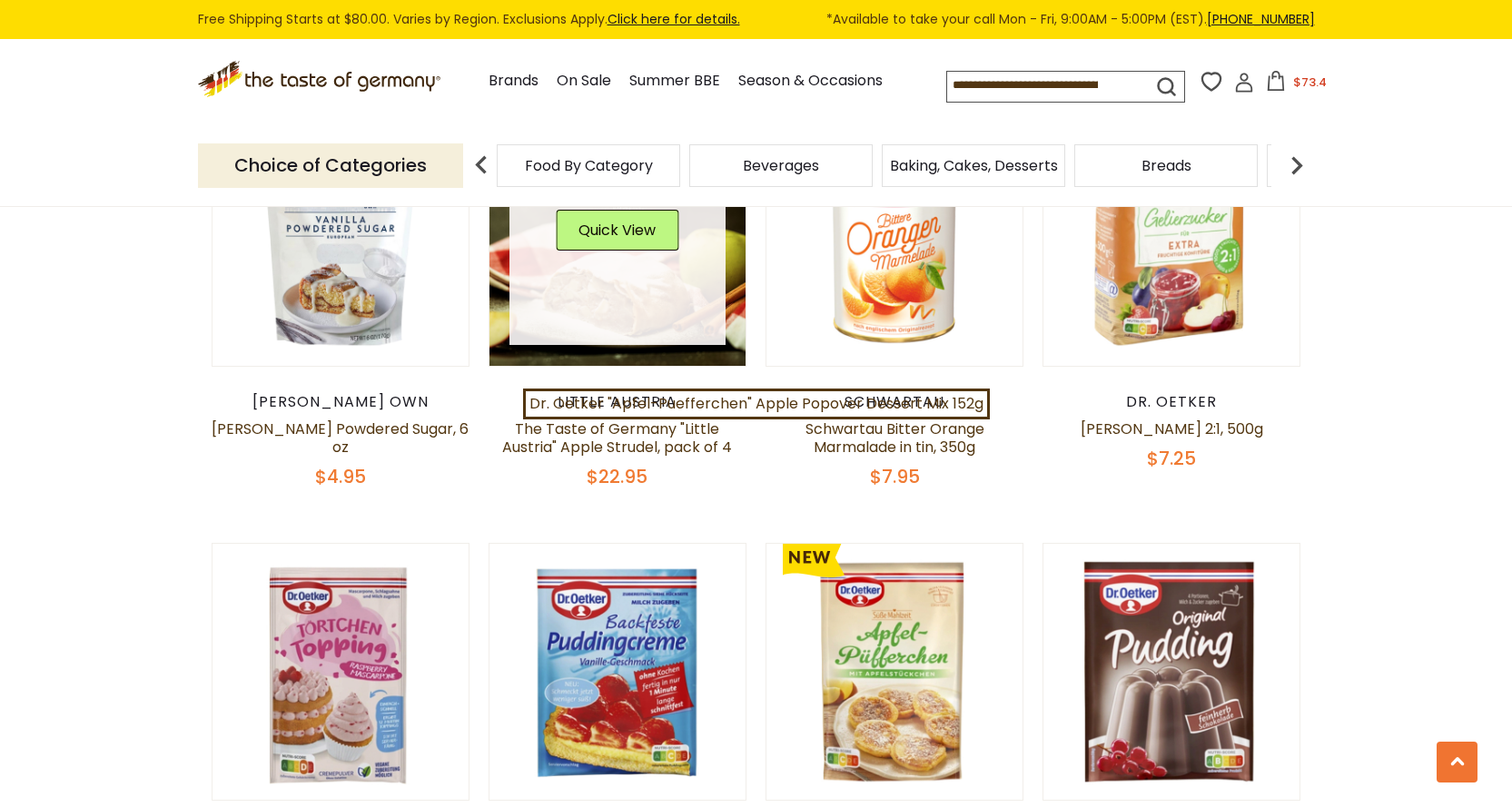
click at [644, 299] on link at bounding box center [617, 236] width 216 height 216
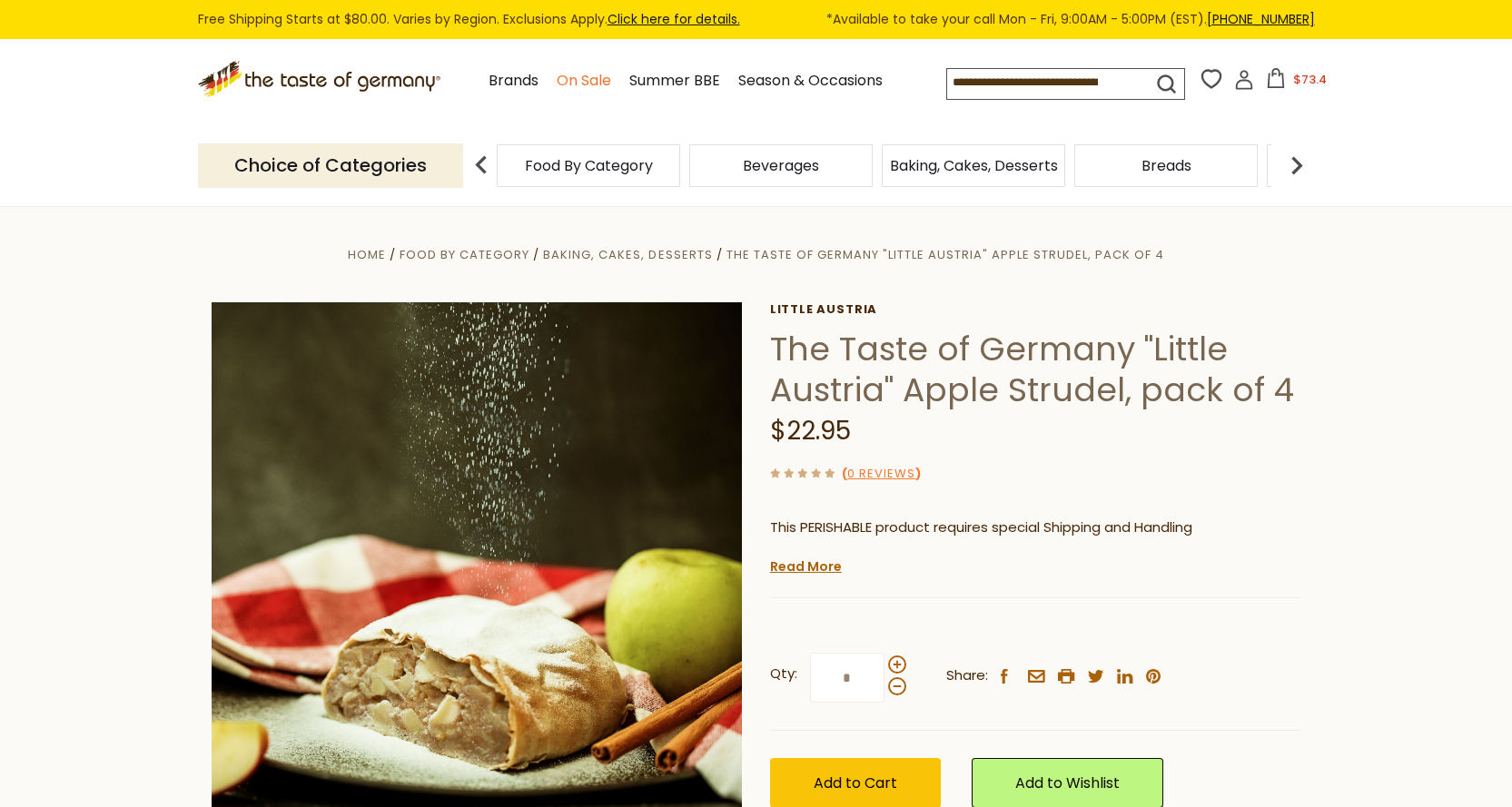
click at [573, 80] on link "On Sale" at bounding box center [584, 81] width 54 height 24
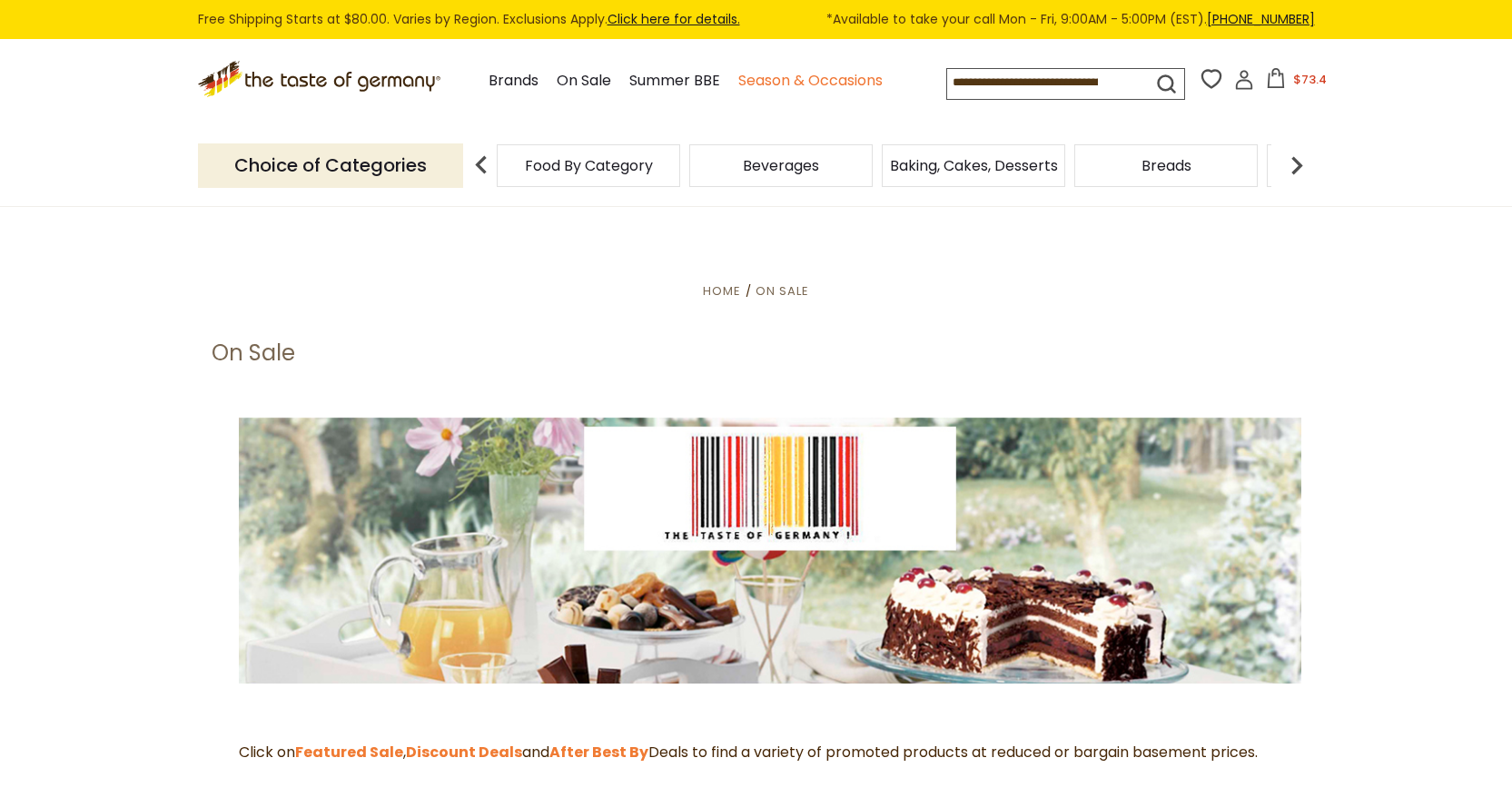
click at [860, 82] on link "Season & Occasions" at bounding box center [810, 81] width 145 height 24
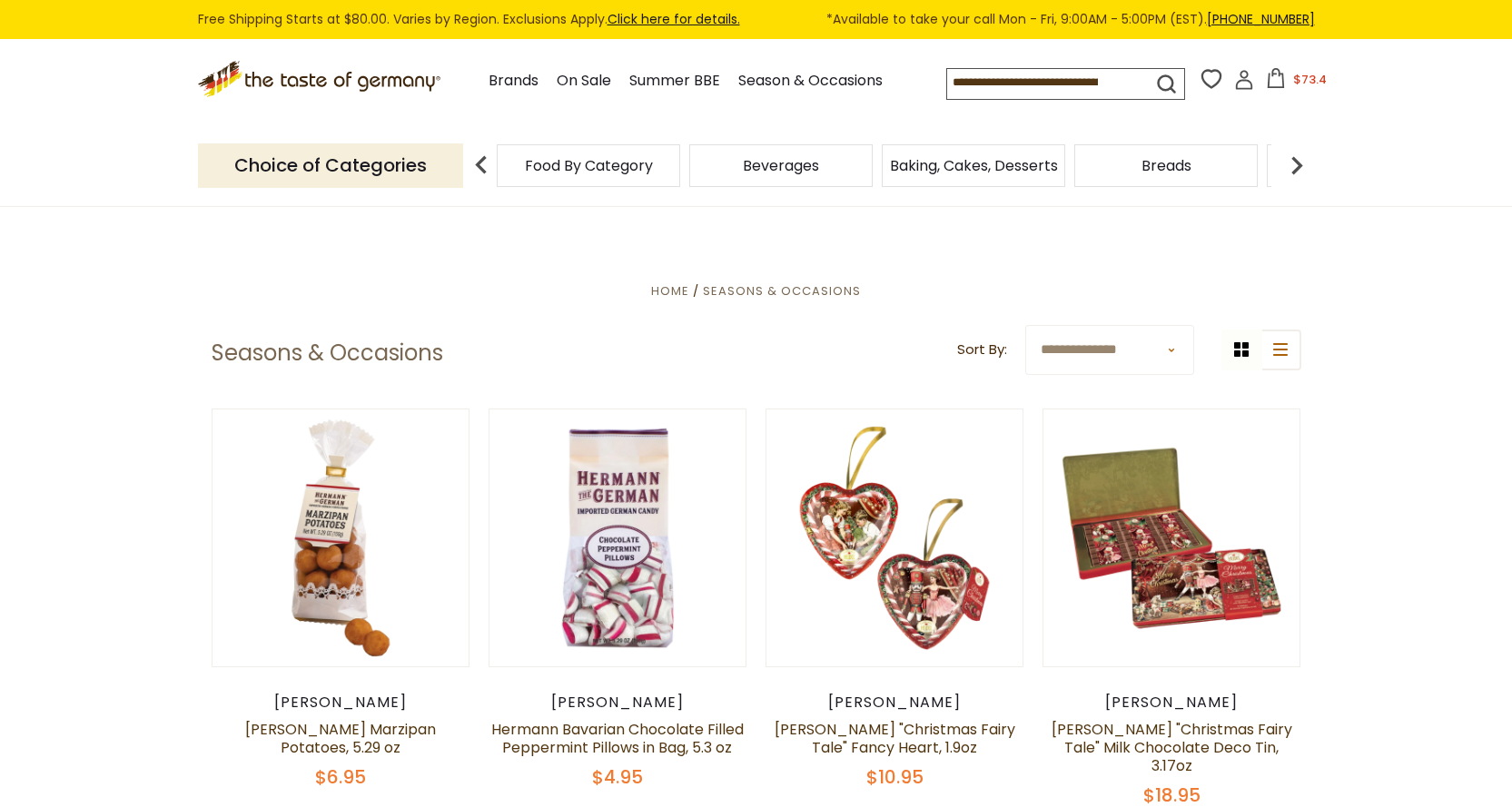
click at [680, 177] on div "Breads" at bounding box center [589, 166] width 183 height 43
click at [1156, 170] on span "Breads" at bounding box center [1166, 165] width 50 height 14
